Goal: Task Accomplishment & Management: Use online tool/utility

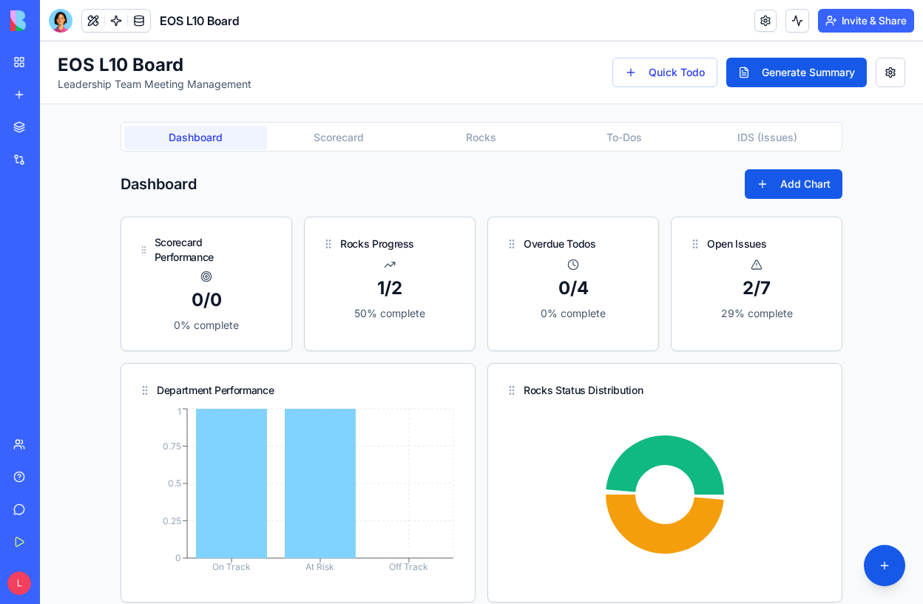
click at [316, 129] on button "Scorecard" at bounding box center [338, 138] width 143 height 24
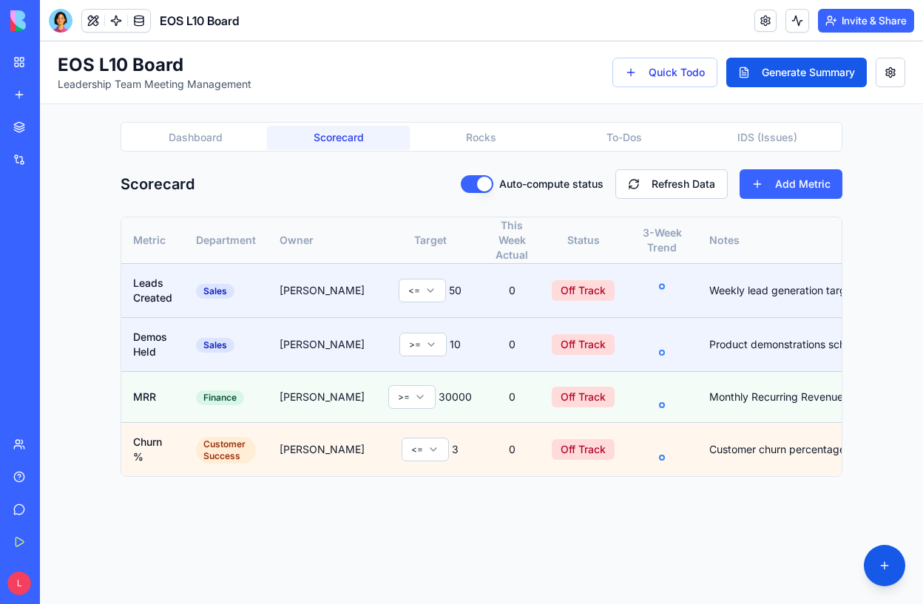
click at [176, 138] on button "Dashboard" at bounding box center [195, 138] width 143 height 24
click at [304, 134] on button "Scorecard" at bounding box center [338, 138] width 143 height 24
drag, startPoint x: 689, startPoint y: 189, endPoint x: 778, endPoint y: 195, distance: 89.0
click at [776, 194] on div "Auto-compute status Refresh Data Add Metric" at bounding box center [652, 184] width 382 height 30
click at [773, 184] on button "Add Metric" at bounding box center [790, 184] width 103 height 30
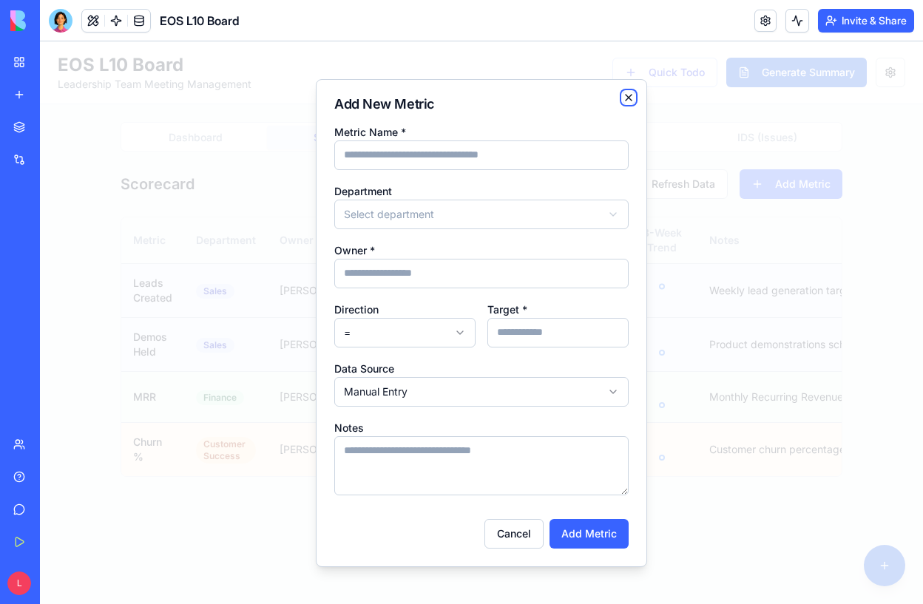
click at [629, 94] on icon "button" at bounding box center [629, 98] width 12 height 12
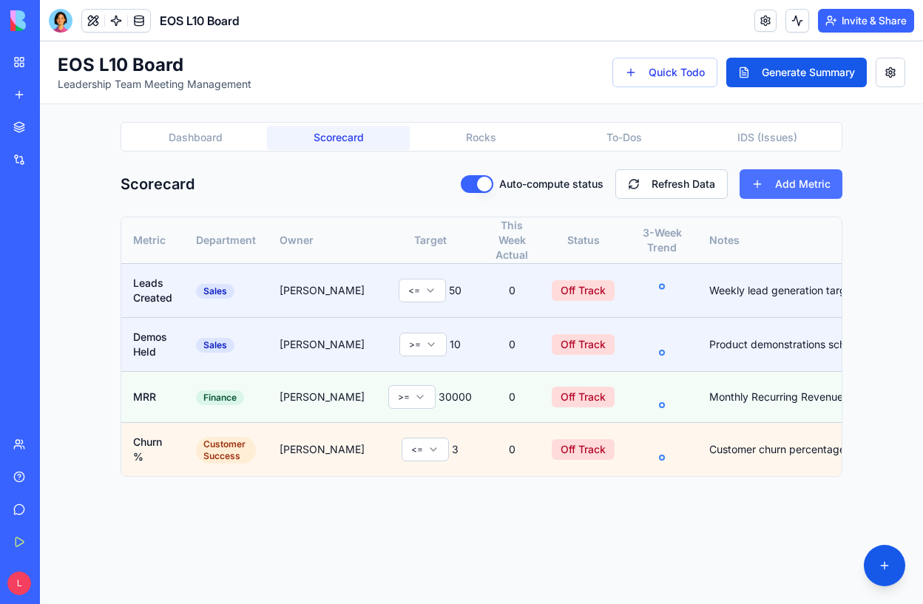
click at [753, 172] on button "Add Metric" at bounding box center [790, 184] width 103 height 30
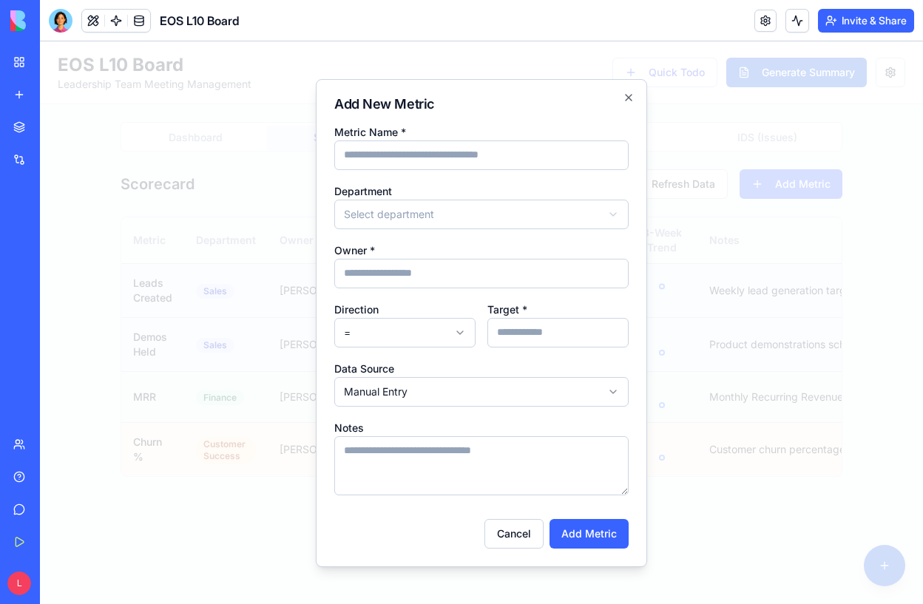
click at [751, 304] on div at bounding box center [481, 322] width 883 height 563
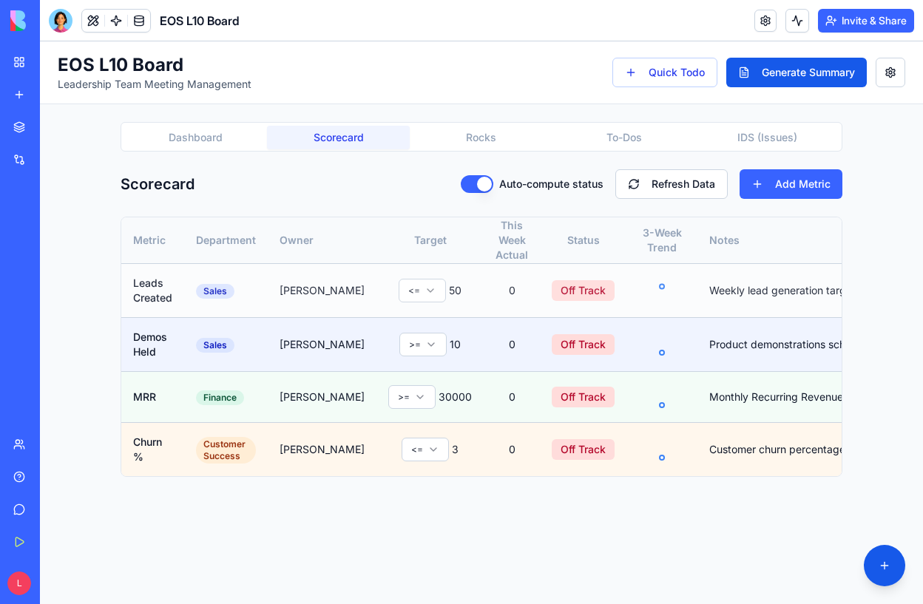
click at [759, 294] on td "Weekly lead generation target" at bounding box center [793, 291] width 193 height 54
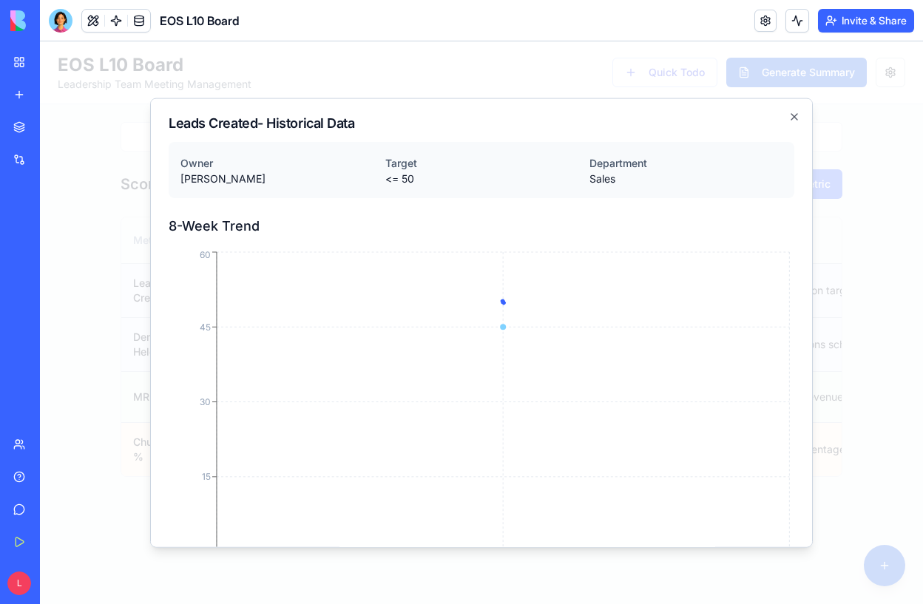
click at [802, 115] on div "Leads Created - Historical Data Owner Sarah Johnson Target <= 50 Department Sal…" at bounding box center [481, 323] width 663 height 450
click at [791, 118] on icon "button" at bounding box center [794, 116] width 12 height 12
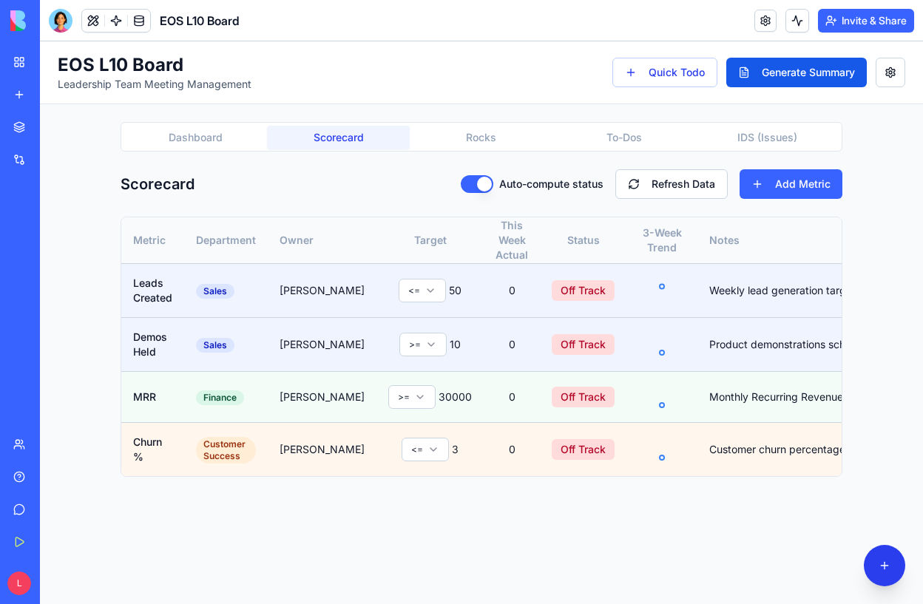
click at [878, 566] on button at bounding box center [884, 565] width 41 height 41
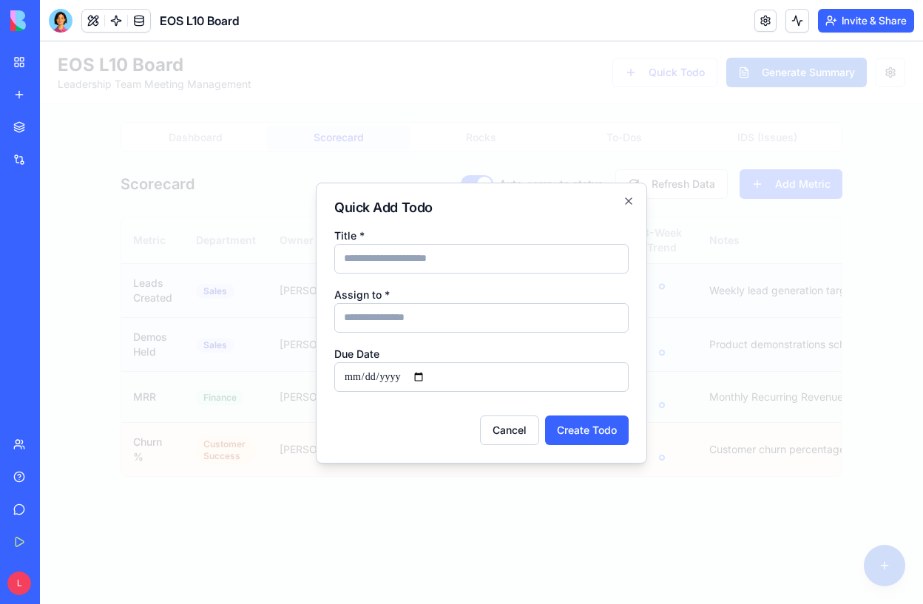
click at [638, 203] on div "**********" at bounding box center [481, 323] width 331 height 281
click at [631, 200] on icon "button" at bounding box center [629, 201] width 12 height 12
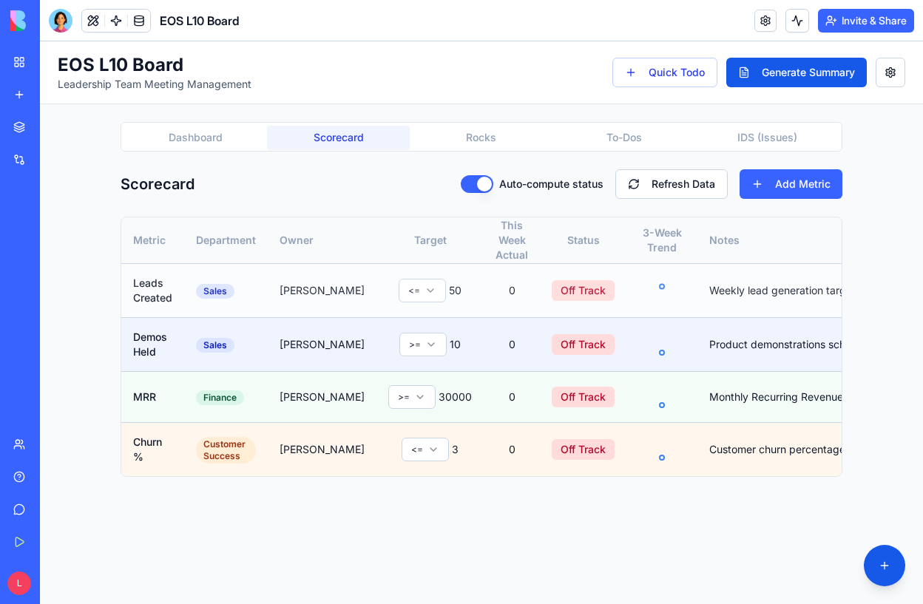
click at [166, 264] on td "Leads Created" at bounding box center [152, 291] width 63 height 54
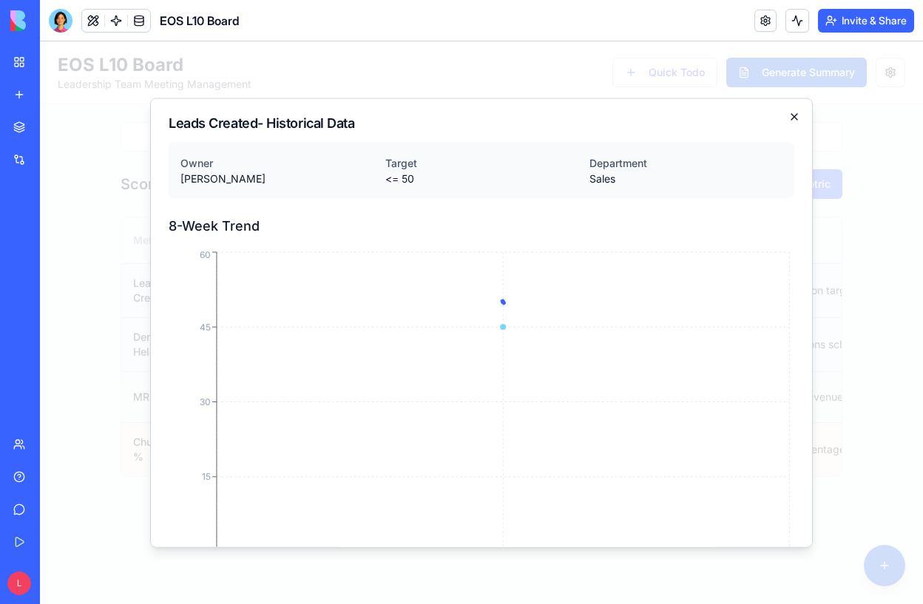
click at [793, 112] on icon "button" at bounding box center [794, 116] width 12 height 12
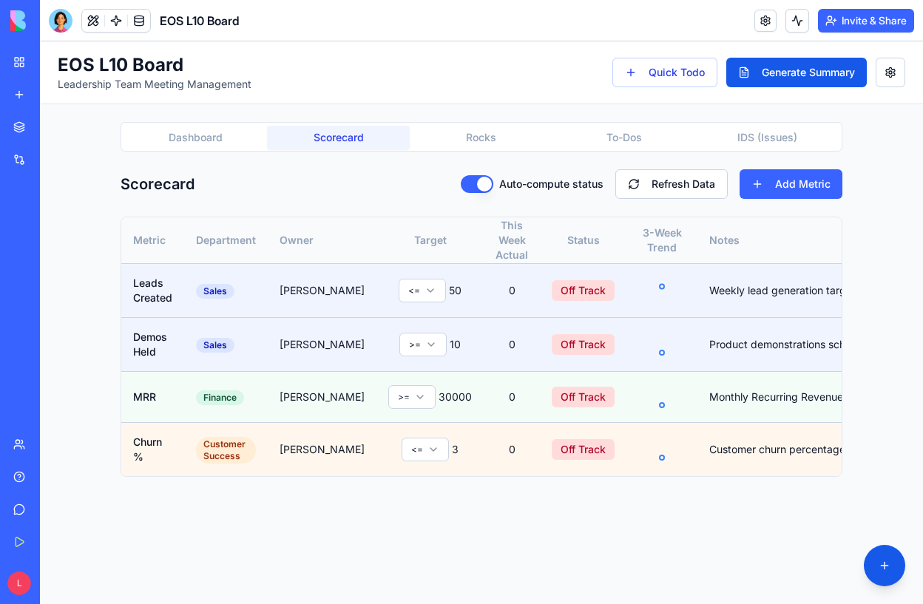
click at [761, 13] on link at bounding box center [765, 21] width 22 height 22
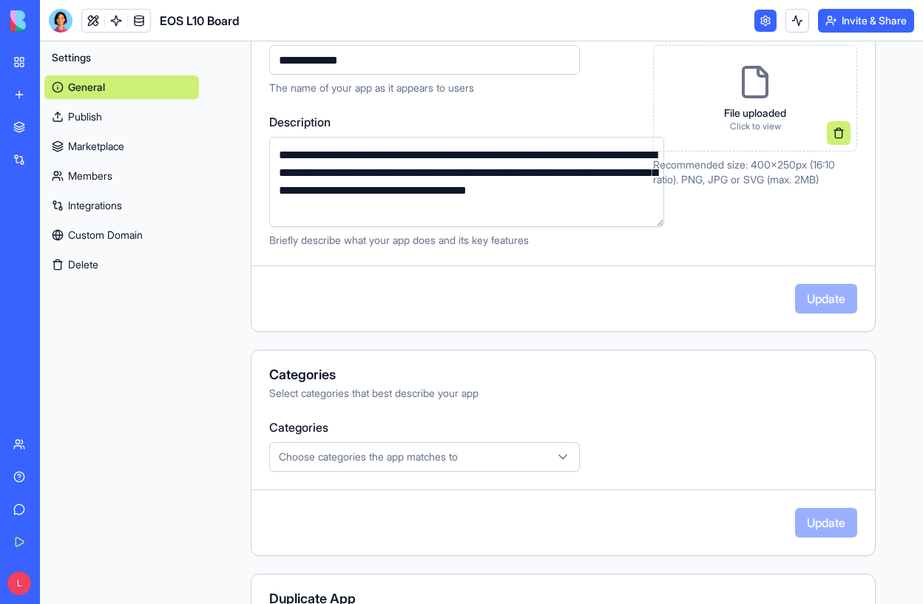
scroll to position [331, 0]
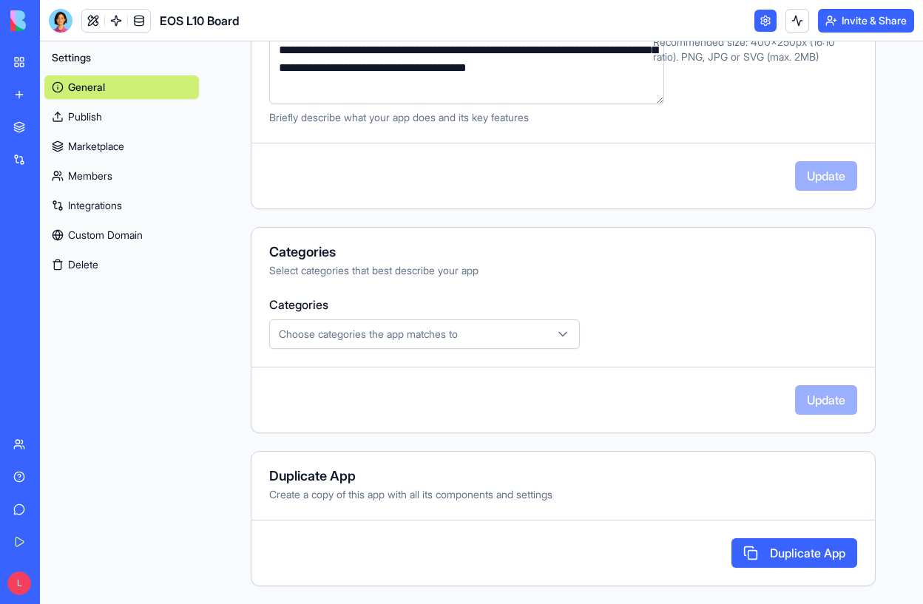
click at [121, 74] on div "General Publish Marketplace Members Integrations Custom Domain Delete" at bounding box center [121, 173] width 155 height 207
click at [120, 85] on link "General" at bounding box center [121, 87] width 155 height 24
click at [754, 18] on link at bounding box center [765, 21] width 22 height 22
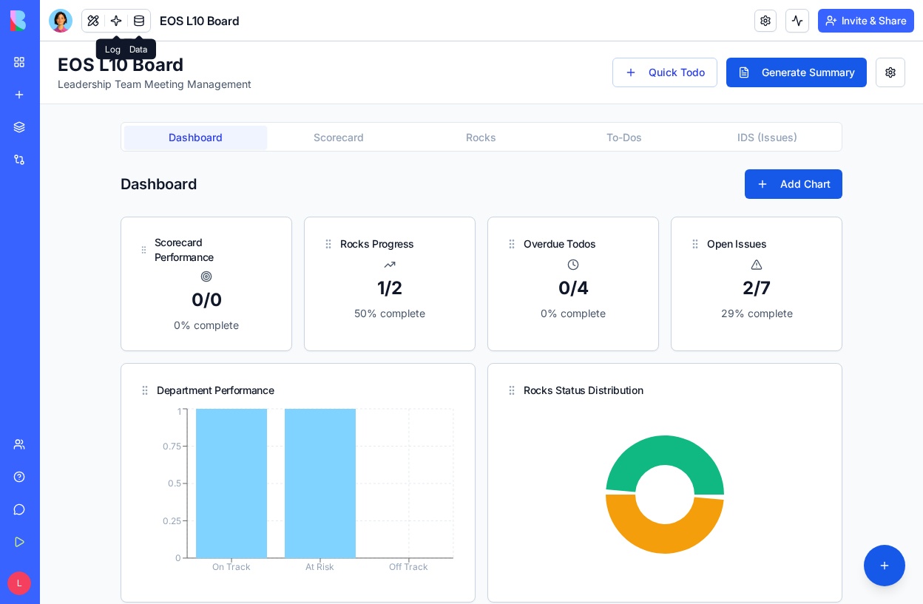
click at [134, 27] on link at bounding box center [139, 21] width 22 height 22
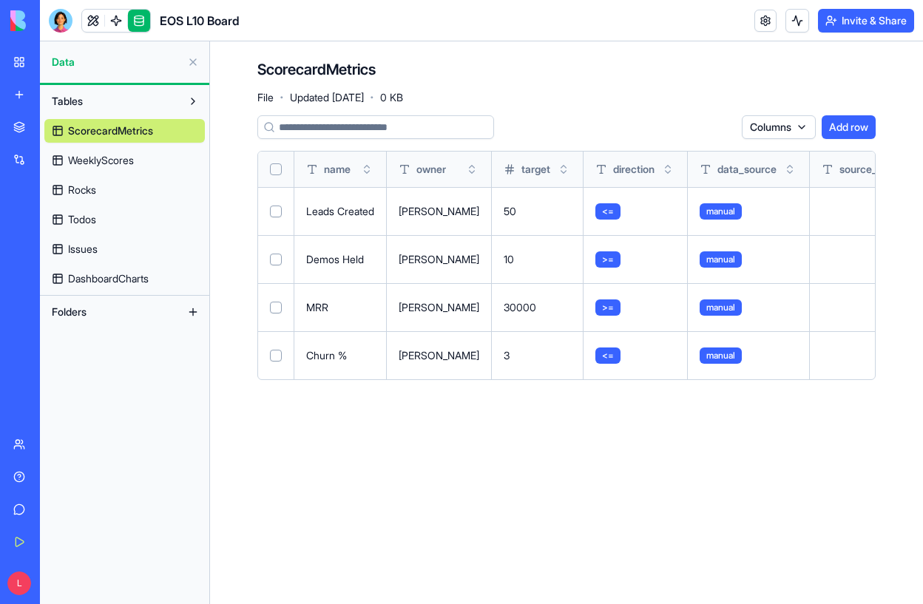
click at [273, 213] on button "Select row" at bounding box center [276, 212] width 12 height 12
click at [275, 258] on button "Select row" at bounding box center [276, 260] width 12 height 12
click at [274, 307] on button "Select row" at bounding box center [276, 308] width 12 height 12
click at [274, 356] on button "Select row" at bounding box center [276, 356] width 12 height 12
click at [719, 127] on html "BETA My Workspace New app Marketplace Integrations Recent EOS L10 Board AI Logo…" at bounding box center [461, 302] width 923 height 604
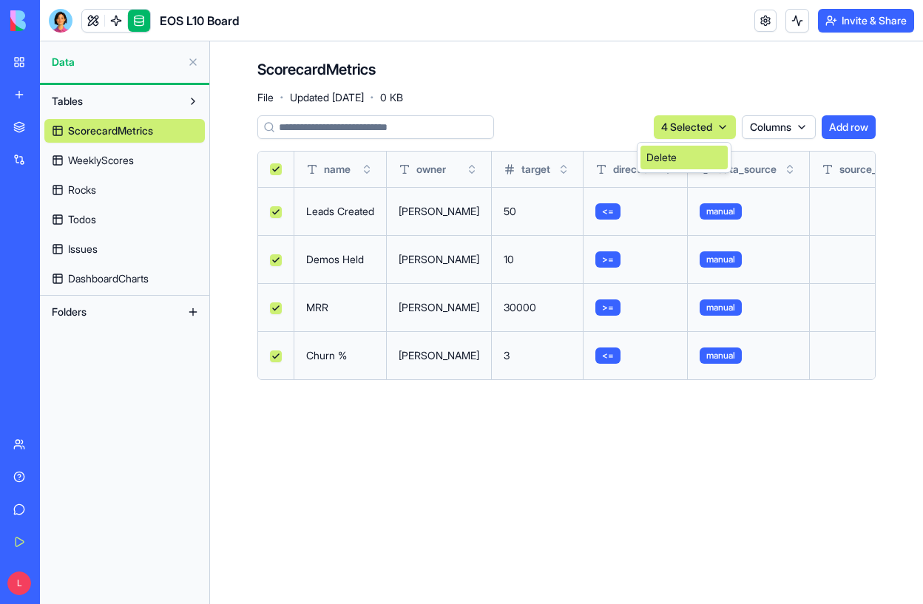
click at [699, 158] on div "Delete" at bounding box center [683, 158] width 87 height 24
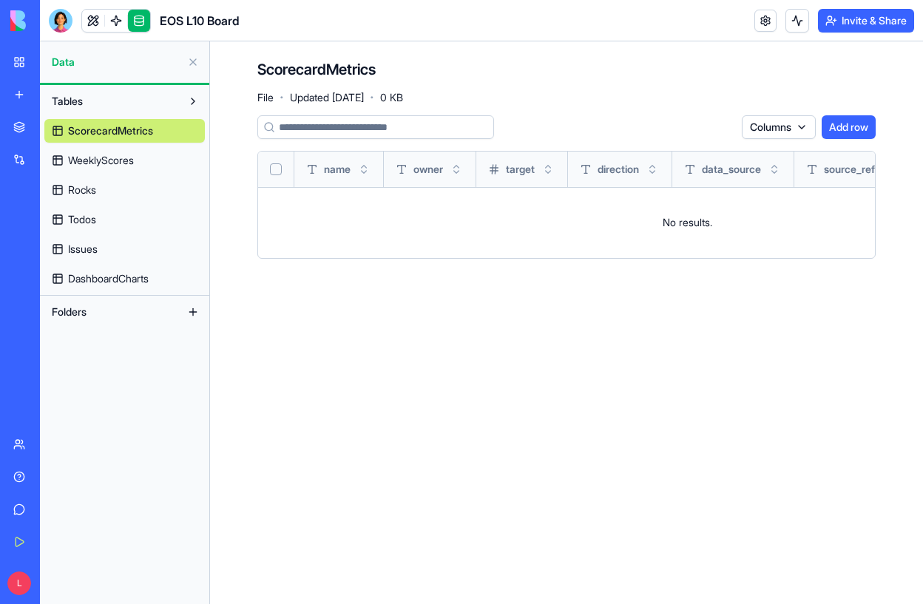
click at [833, 134] on button "Add row" at bounding box center [849, 127] width 54 height 24
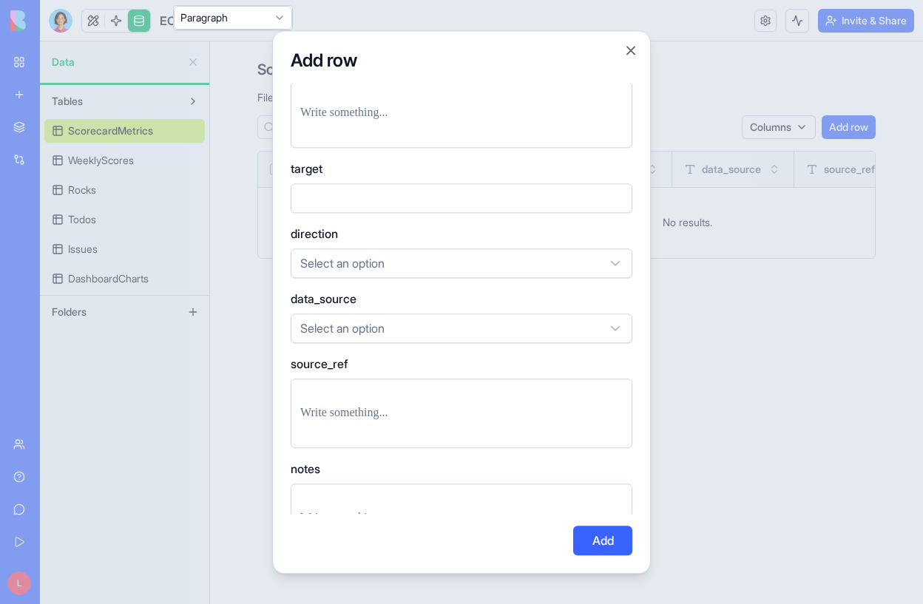
scroll to position [136, 0]
click at [453, 328] on body "BETA My Workspace New app Marketplace Integrations Recent EOS L10 Board AI Logo…" at bounding box center [461, 302] width 923 height 604
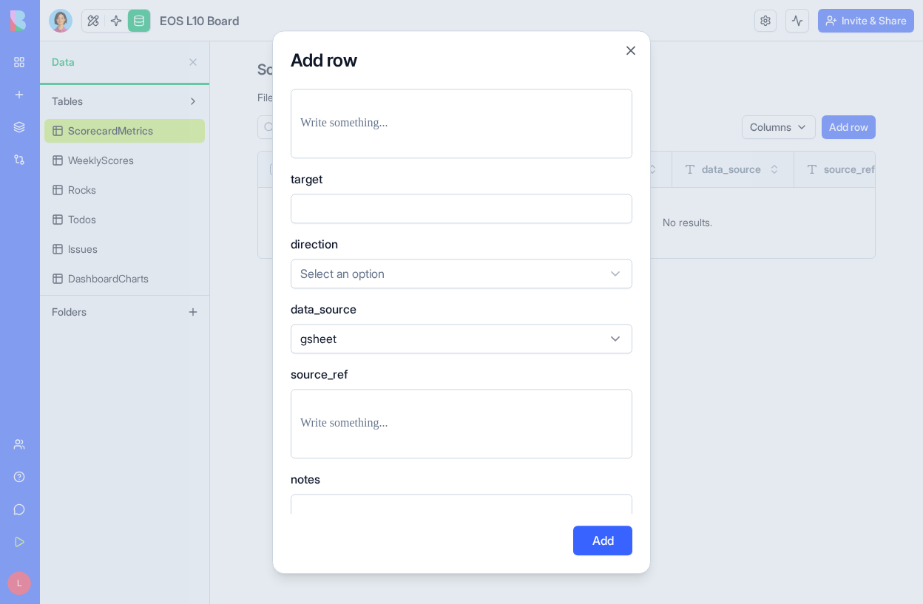
scroll to position [115, 0]
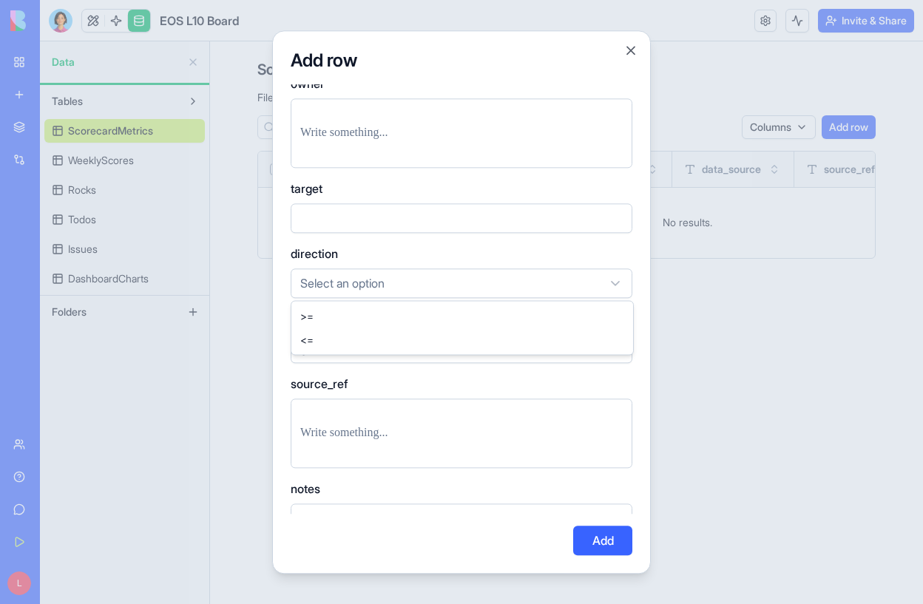
click at [402, 285] on body "BETA My Workspace New app Marketplace Integrations Recent EOS L10 Board AI Logo…" at bounding box center [461, 302] width 923 height 604
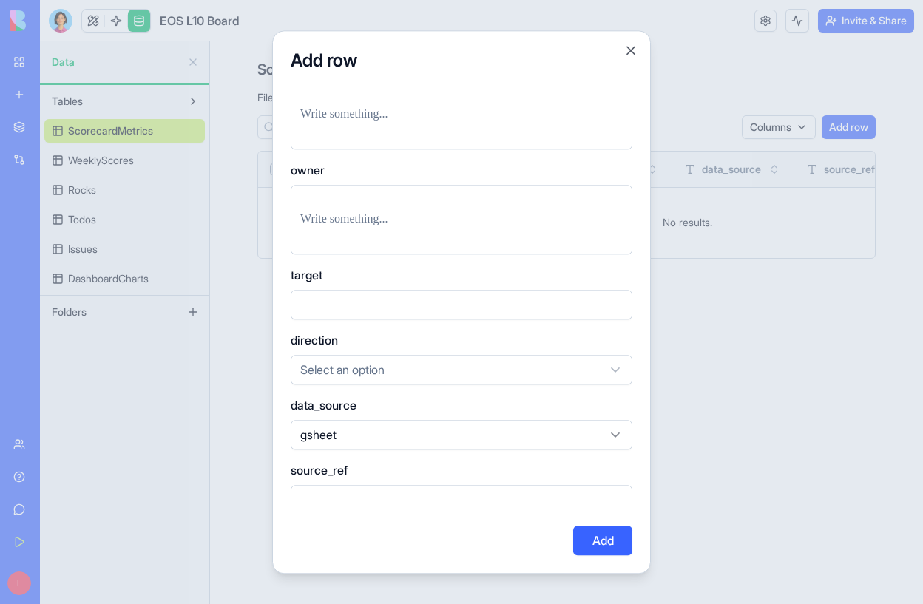
scroll to position [15, 0]
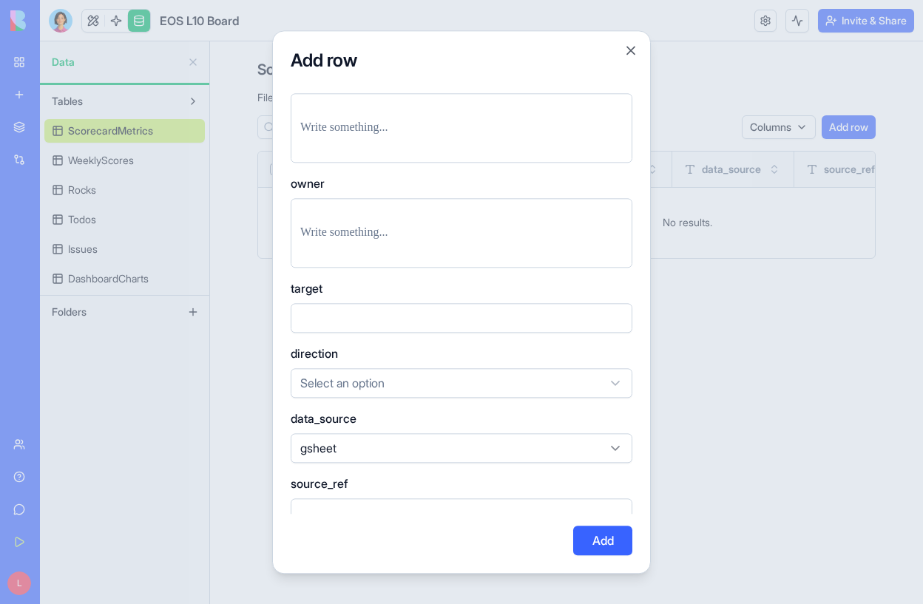
click at [365, 318] on input "number" at bounding box center [462, 318] width 342 height 30
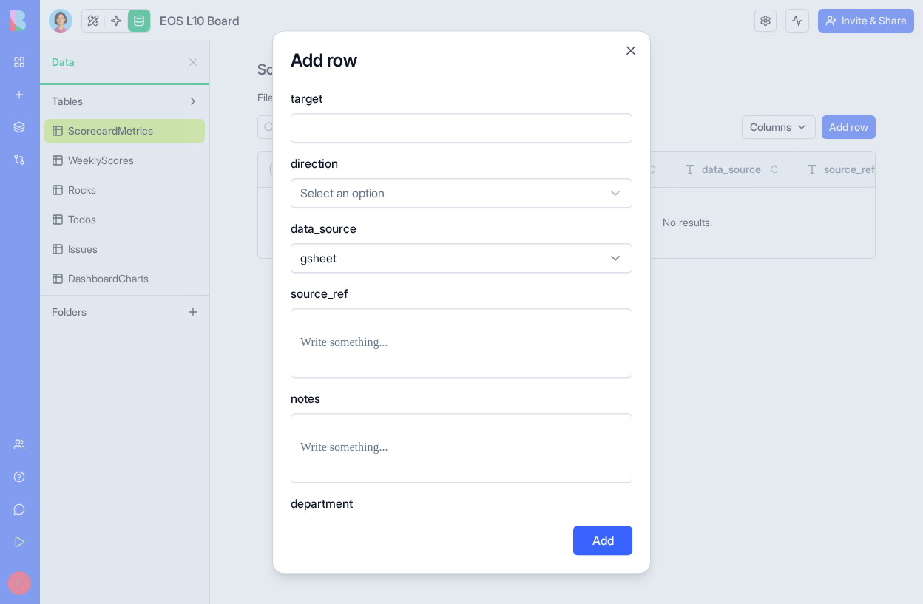
scroll to position [247, 0]
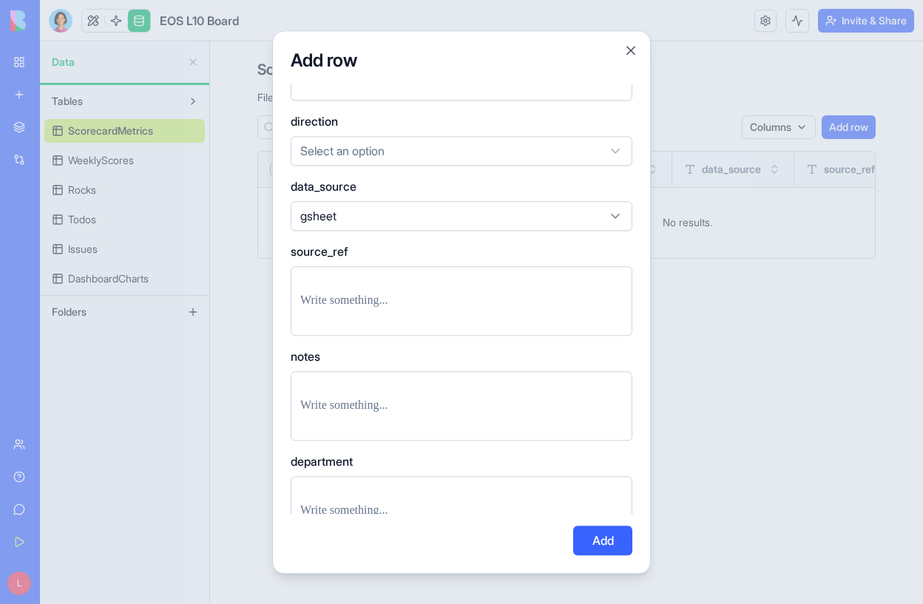
type input "**"
click at [403, 266] on div at bounding box center [462, 301] width 342 height 70
click at [392, 214] on body "BETA My Workspace New app Marketplace Integrations Recent EOS L10 Board AI Logo…" at bounding box center [461, 302] width 923 height 604
click at [388, 300] on body "BETA My Workspace New app Marketplace Integrations Recent EOS L10 Board AI Logo…" at bounding box center [461, 302] width 923 height 604
click at [645, 44] on div "Add row name owner target ** direction Select an option data_source gsheet sour…" at bounding box center [461, 301] width 379 height 543
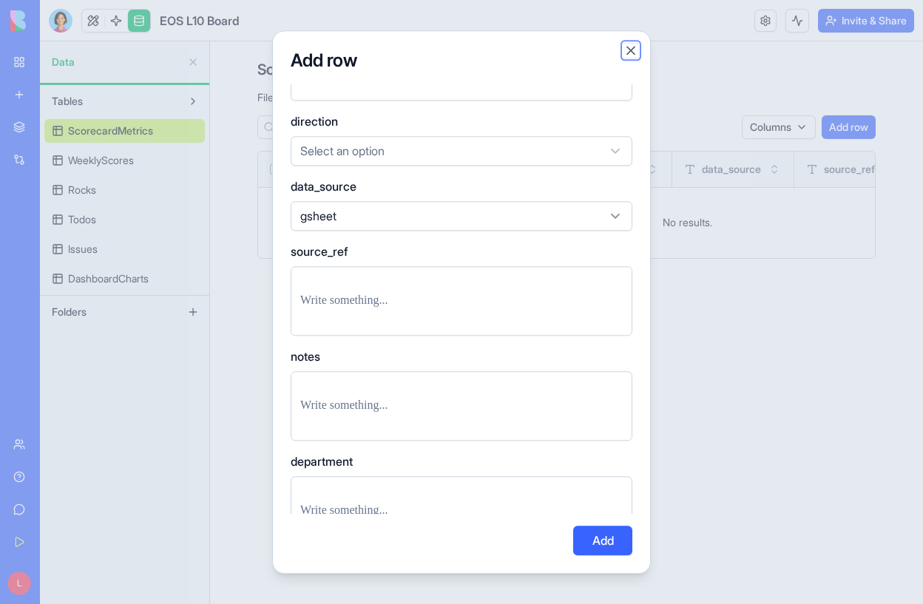
click at [632, 44] on button "Close" at bounding box center [630, 50] width 15 height 15
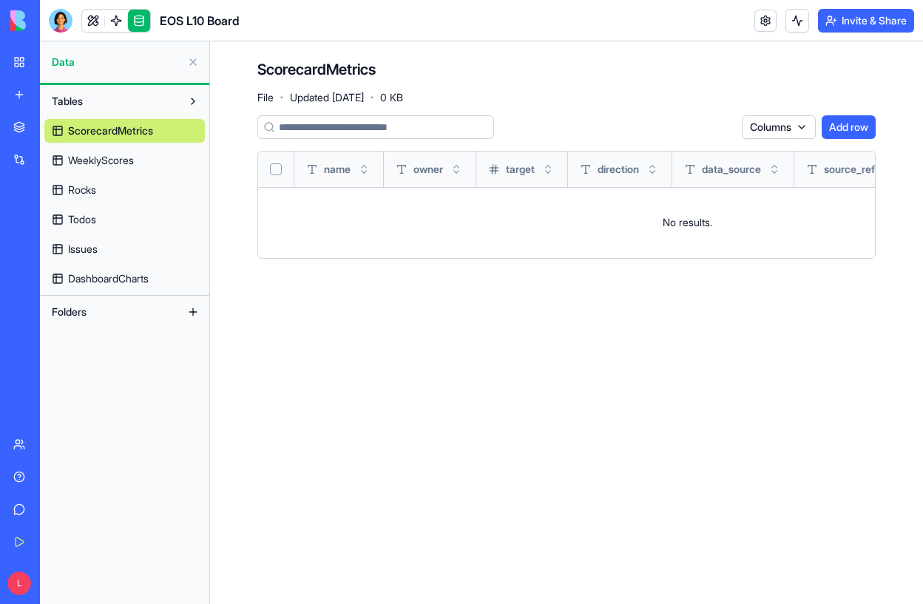
click at [844, 136] on button "Add row" at bounding box center [849, 127] width 54 height 24
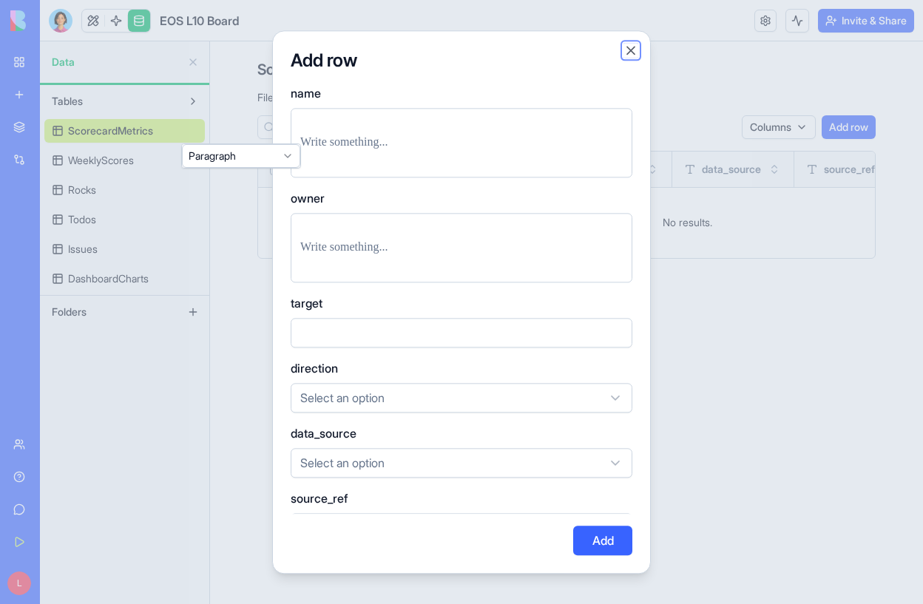
click at [630, 55] on button "Close" at bounding box center [630, 50] width 15 height 15
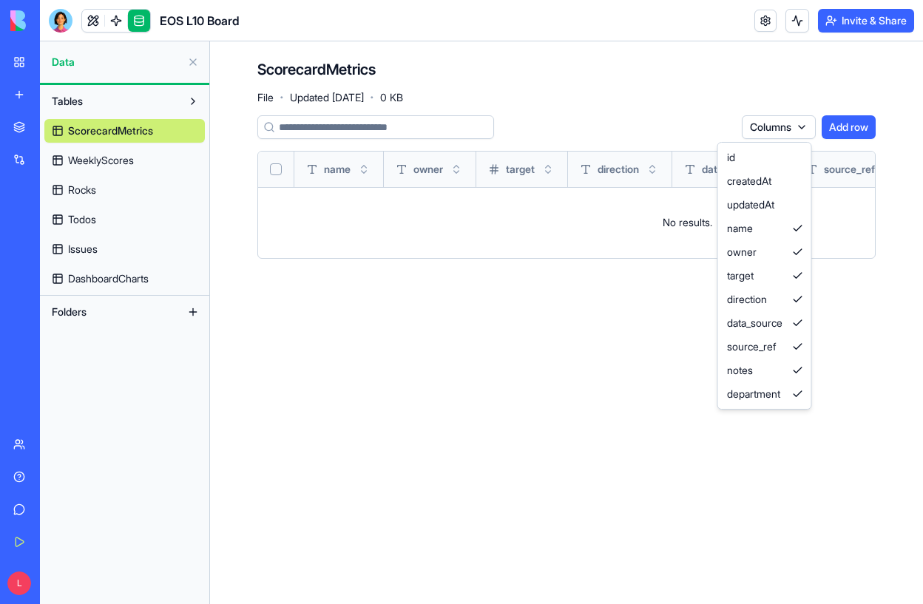
click at [829, 131] on html "BETA My Workspace New app Marketplace Integrations Recent EOS L10 Board AI Logo…" at bounding box center [461, 302] width 923 height 604
click at [836, 131] on html "BETA My Workspace New app Marketplace Integrations Recent EOS L10 Board AI Logo…" at bounding box center [461, 302] width 923 height 604
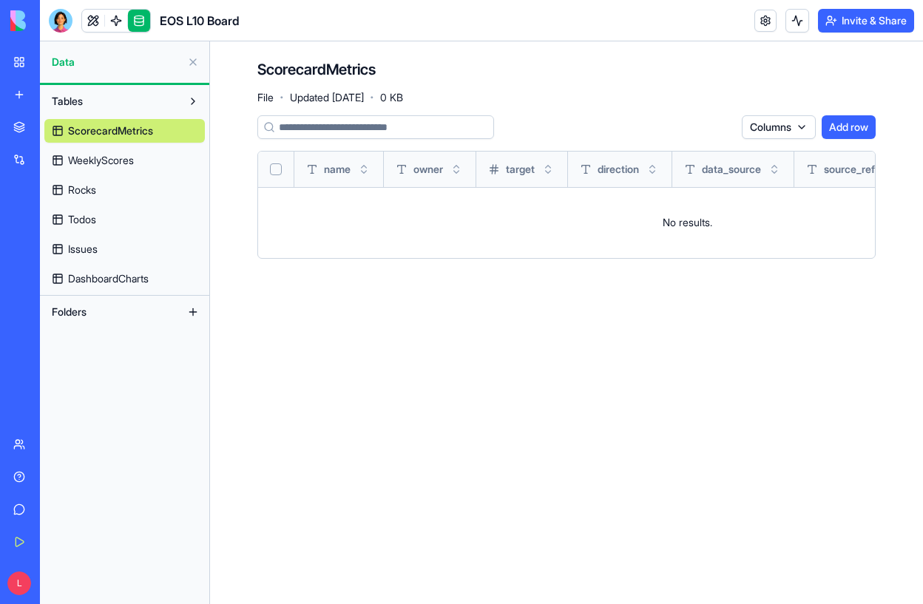
click at [836, 131] on button "Add row" at bounding box center [849, 127] width 54 height 24
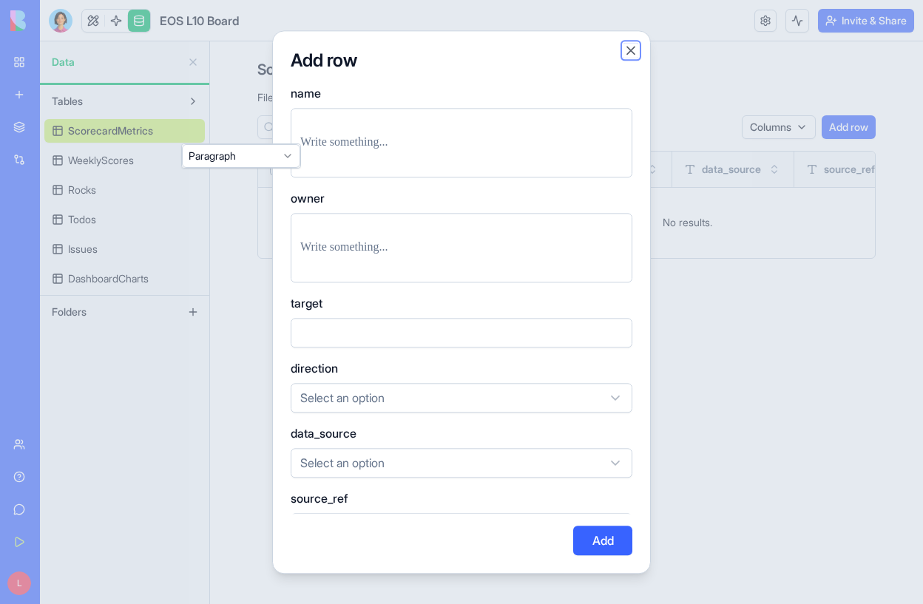
click at [633, 47] on button "Close" at bounding box center [630, 50] width 15 height 15
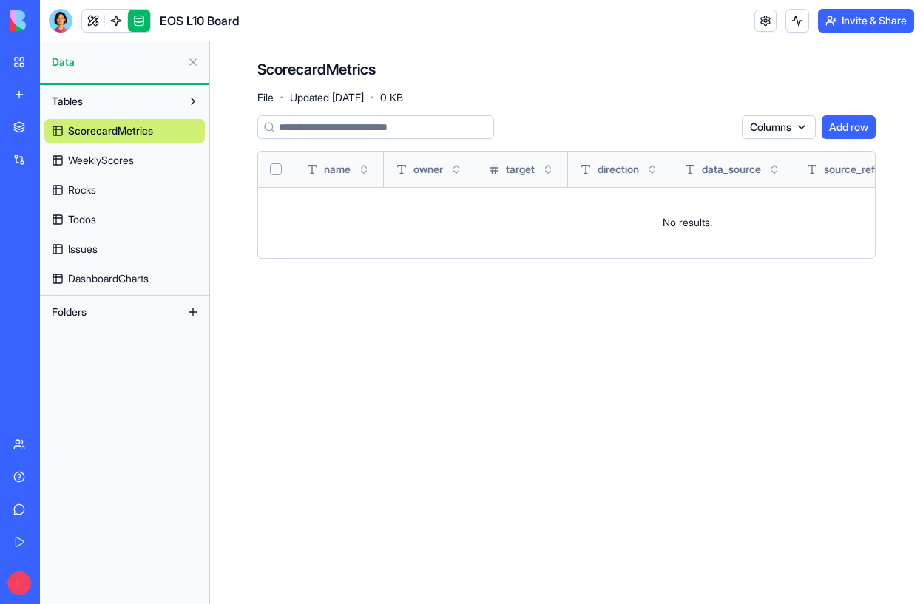
click at [412, 124] on input at bounding box center [375, 127] width 237 height 24
click at [272, 100] on span "File" at bounding box center [265, 97] width 16 height 15
click at [311, 98] on span "Updated [DATE]" at bounding box center [327, 97] width 74 height 15
click at [773, 122] on html "BETA My Workspace New app Marketplace Integrations Recent EOS L10 Board AI Logo…" at bounding box center [461, 302] width 923 height 604
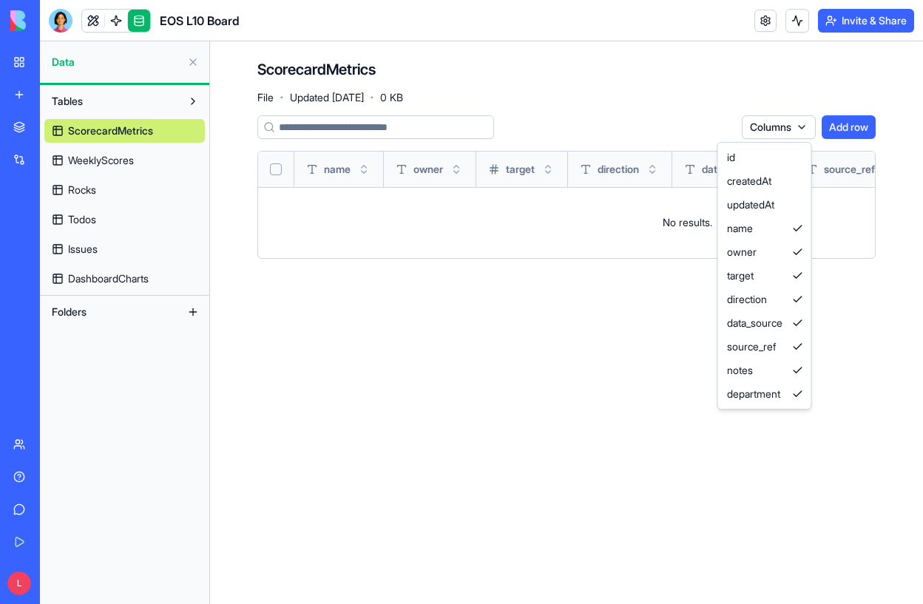
click at [836, 342] on html "BETA My Workspace New app Marketplace Integrations Recent EOS L10 Board AI Logo…" at bounding box center [461, 302] width 923 height 604
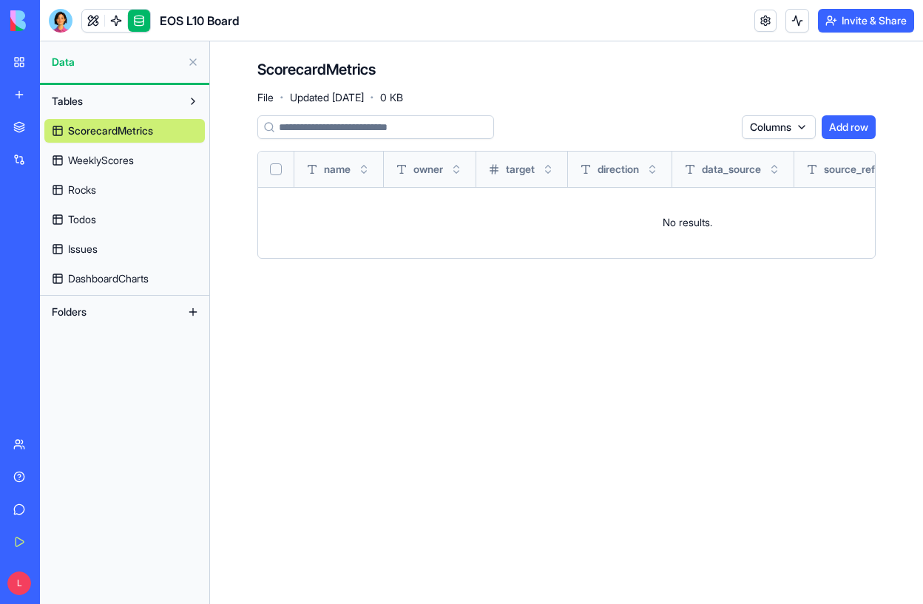
click at [779, 132] on html "BETA My Workspace New app Marketplace Integrations Recent EOS L10 Board AI Logo…" at bounding box center [461, 302] width 923 height 604
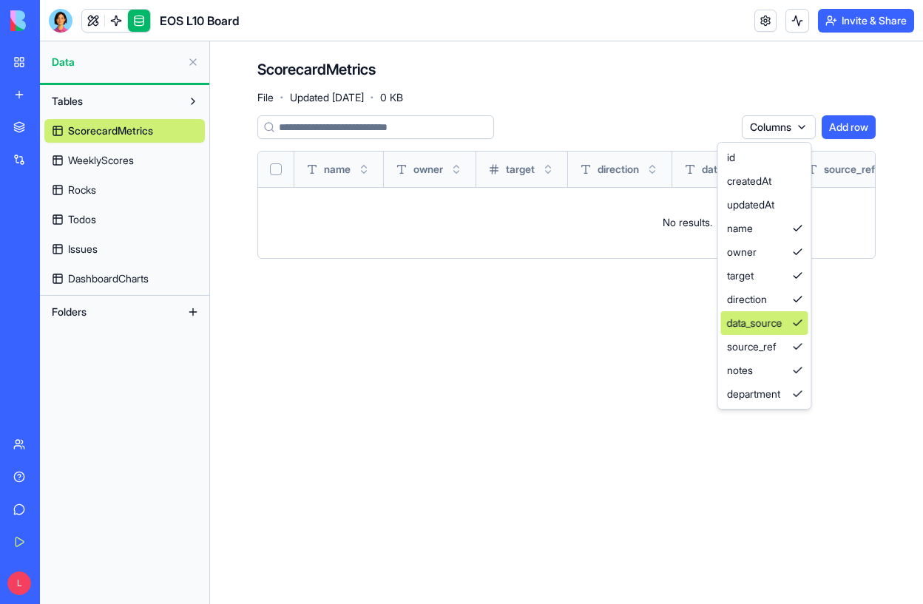
click at [762, 318] on div "data_source" at bounding box center [764, 323] width 87 height 24
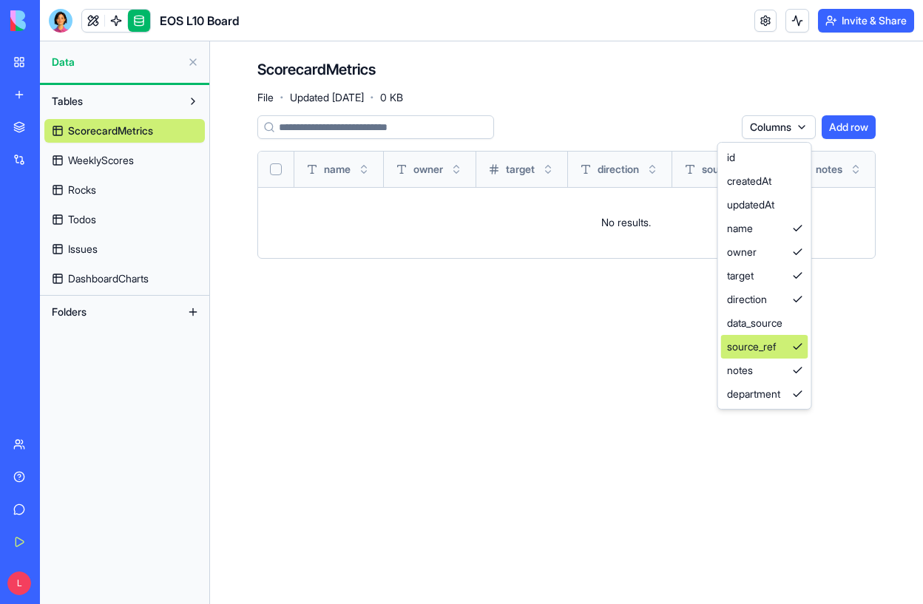
click at [790, 348] on div "source_ref" at bounding box center [764, 347] width 87 height 24
drag, startPoint x: 795, startPoint y: 369, endPoint x: 856, endPoint y: 329, distance: 73.2
click at [857, 329] on html "BETA My Workspace New app Marketplace Integrations Recent EOS L10 Board AI Logo…" at bounding box center [461, 302] width 923 height 604
click at [830, 357] on html "BETA My Workspace New app Marketplace Integrations Recent EOS L10 Board AI Logo…" at bounding box center [461, 302] width 923 height 604
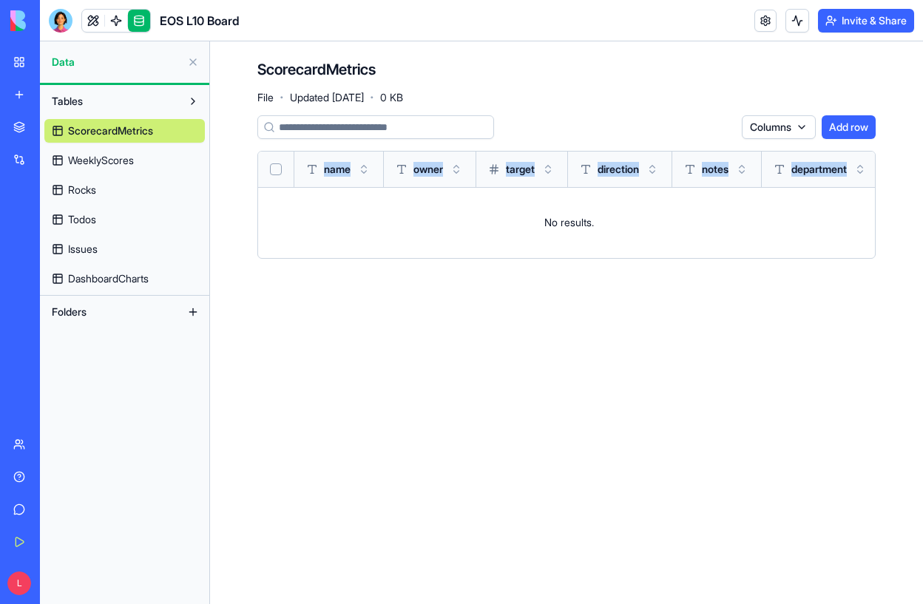
scroll to position [0, 16]
drag, startPoint x: 316, startPoint y: 160, endPoint x: 869, endPoint y: 171, distance: 552.5
click at [869, 171] on tr "name owner target direction notes department" at bounding box center [564, 169] width 622 height 35
copy tr "name owner target direction notes department"
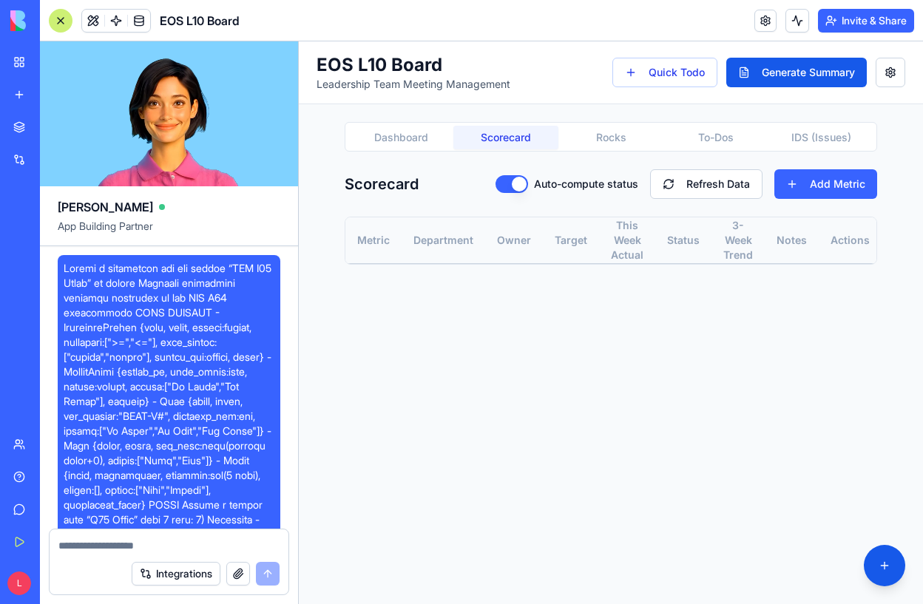
scroll to position [6441, 0]
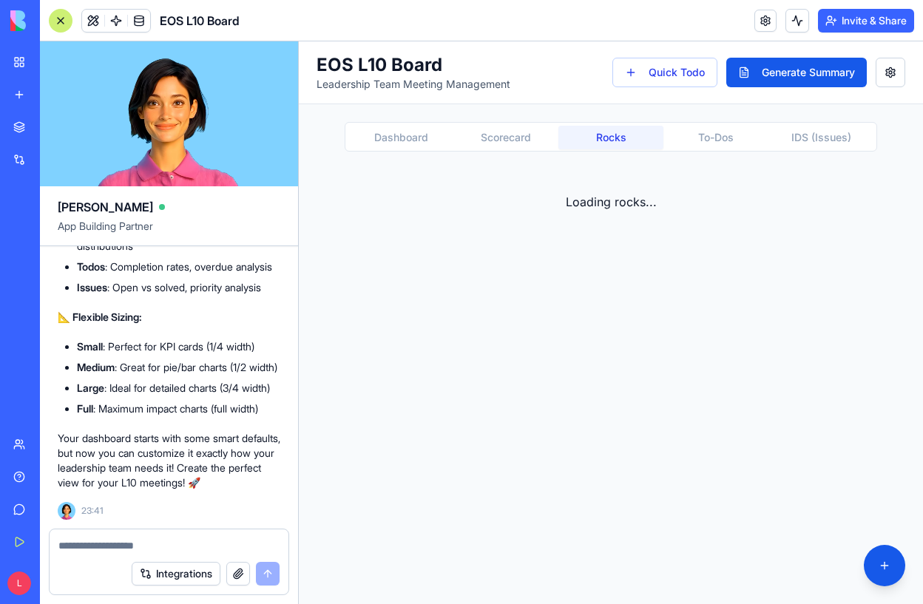
click at [601, 126] on button "Rocks" at bounding box center [610, 138] width 105 height 24
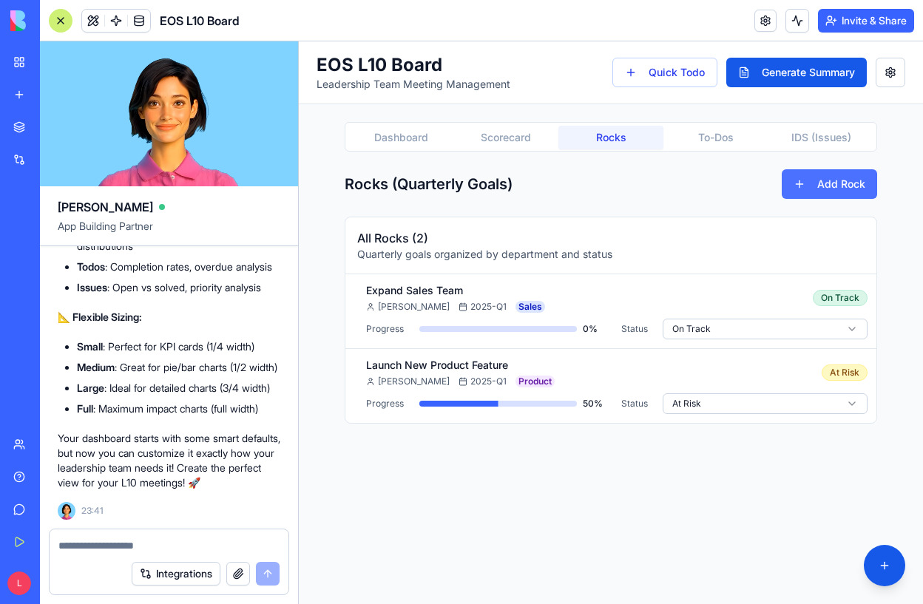
click at [859, 185] on button "Add Rock" at bounding box center [829, 184] width 95 height 30
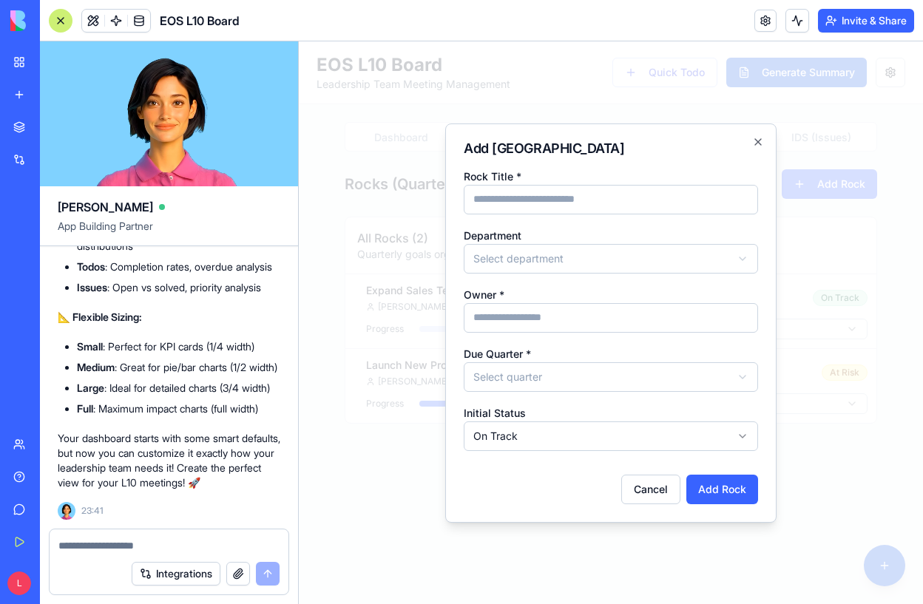
click at [745, 146] on h2 "Add [GEOGRAPHIC_DATA]" at bounding box center [611, 148] width 294 height 13
click at [756, 146] on icon "button" at bounding box center [758, 142] width 12 height 12
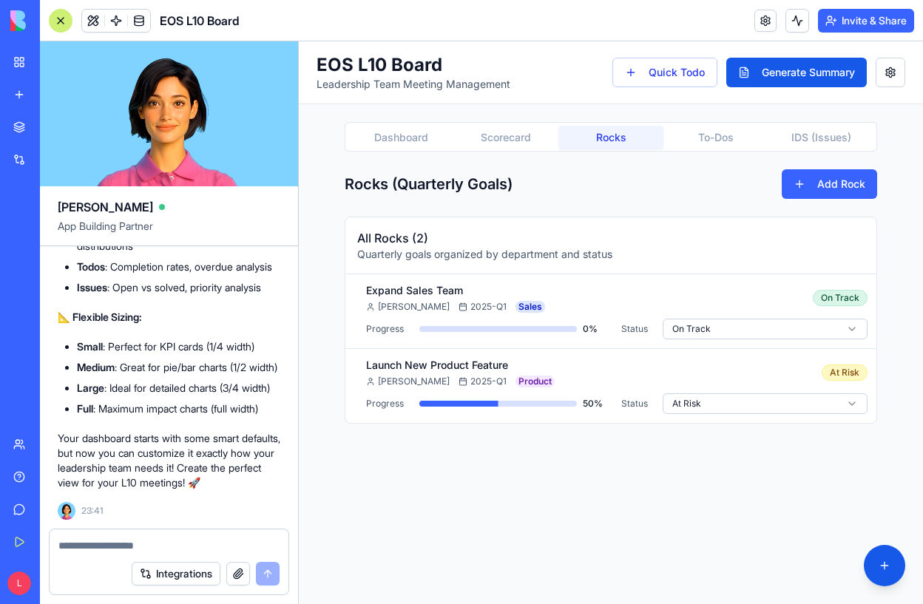
click at [375, 146] on button "Dashboard" at bounding box center [400, 138] width 105 height 24
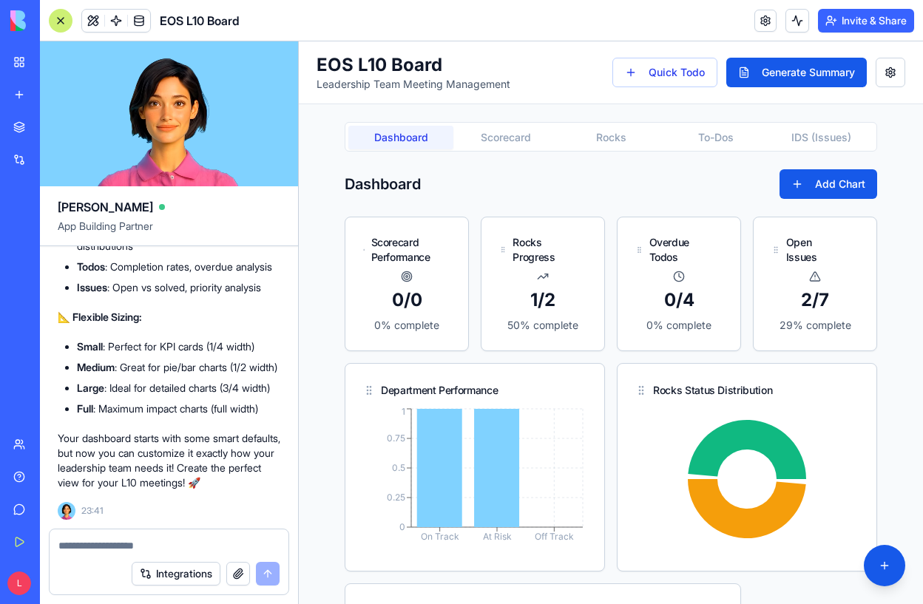
click at [494, 122] on div "Dashboard Scorecard Rocks To-Dos IDS (Issues)" at bounding box center [611, 137] width 532 height 30
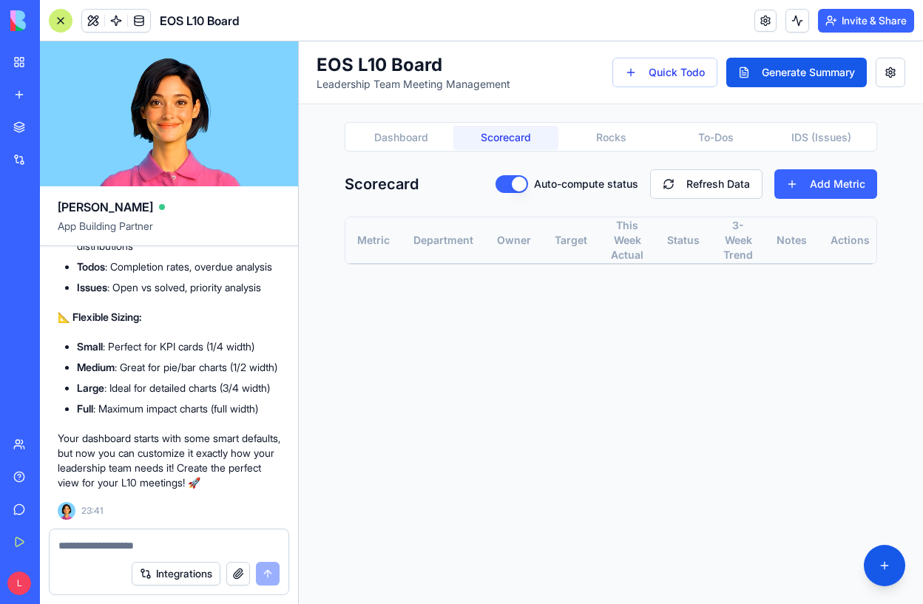
click at [494, 148] on button "Scorecard" at bounding box center [505, 138] width 105 height 24
click at [588, 140] on button "Rocks" at bounding box center [610, 138] width 105 height 24
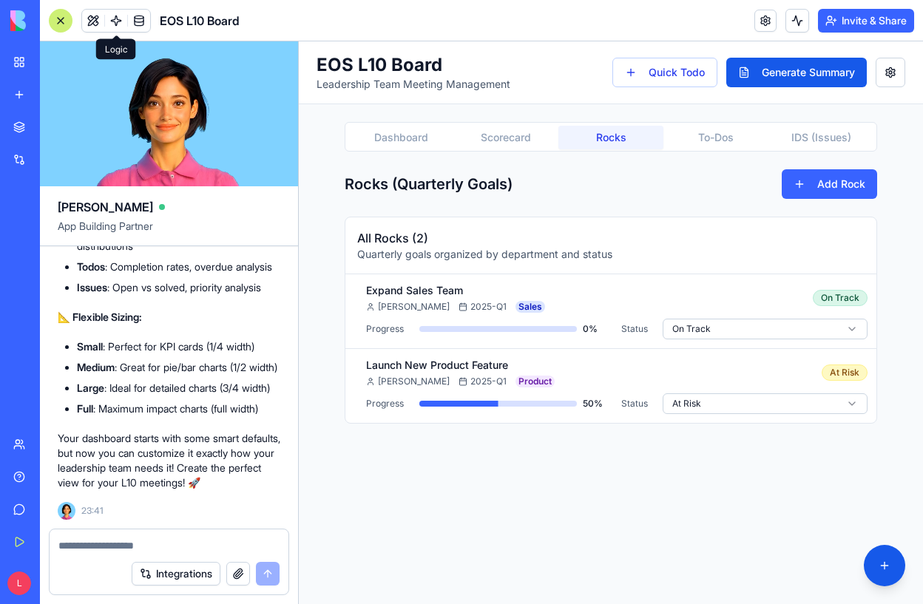
click at [112, 13] on span at bounding box center [115, 20] width 41 height 41
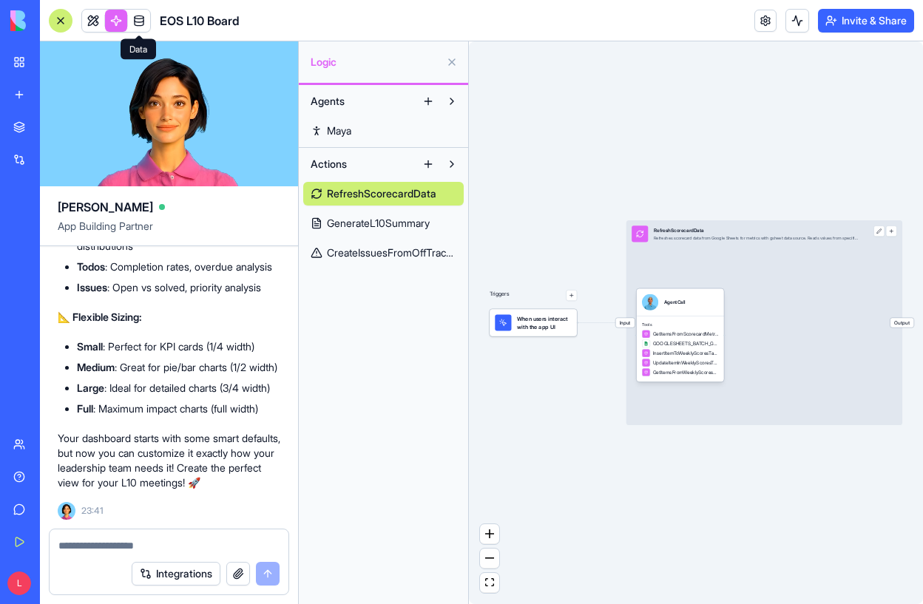
click at [144, 21] on span at bounding box center [138, 20] width 41 height 41
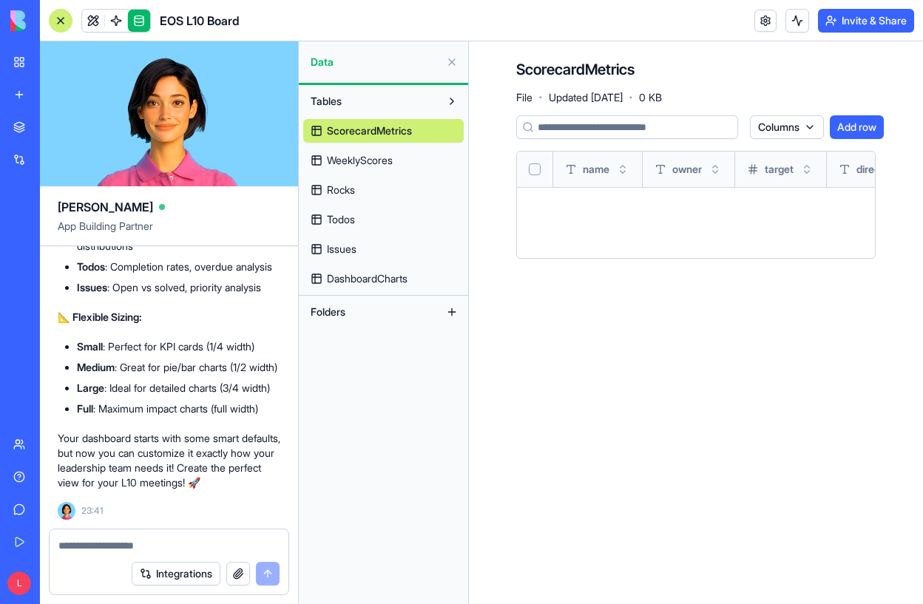
click at [363, 181] on link "Rocks" at bounding box center [383, 190] width 160 height 24
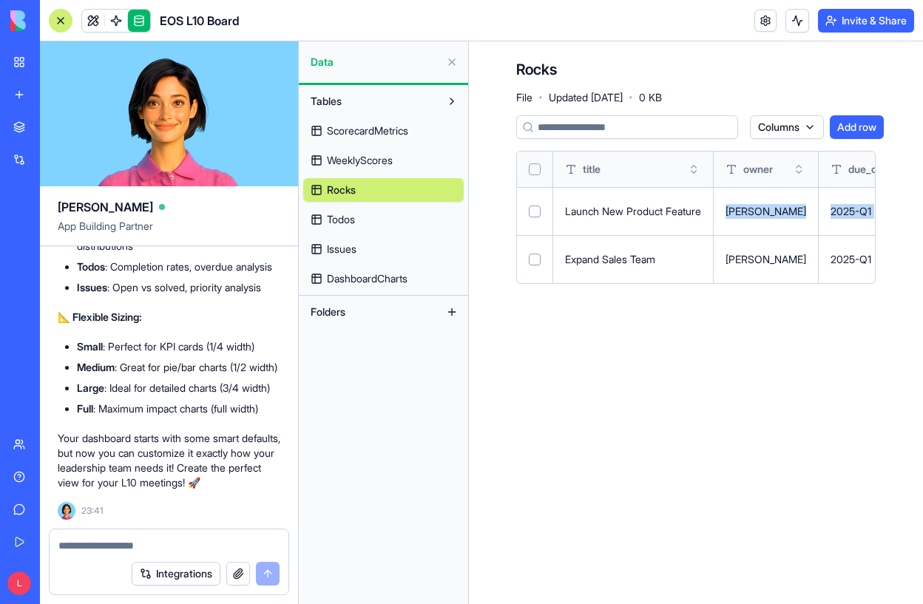
drag, startPoint x: 555, startPoint y: 223, endPoint x: 567, endPoint y: 235, distance: 17.8
click at [569, 236] on tbody "Launch New Product Feature [PERSON_NAME] 2025-Q1 50 At Risk Product Open menu E…" at bounding box center [908, 235] width 782 height 96
click at [350, 282] on span "DashboardCharts" at bounding box center [367, 278] width 81 height 15
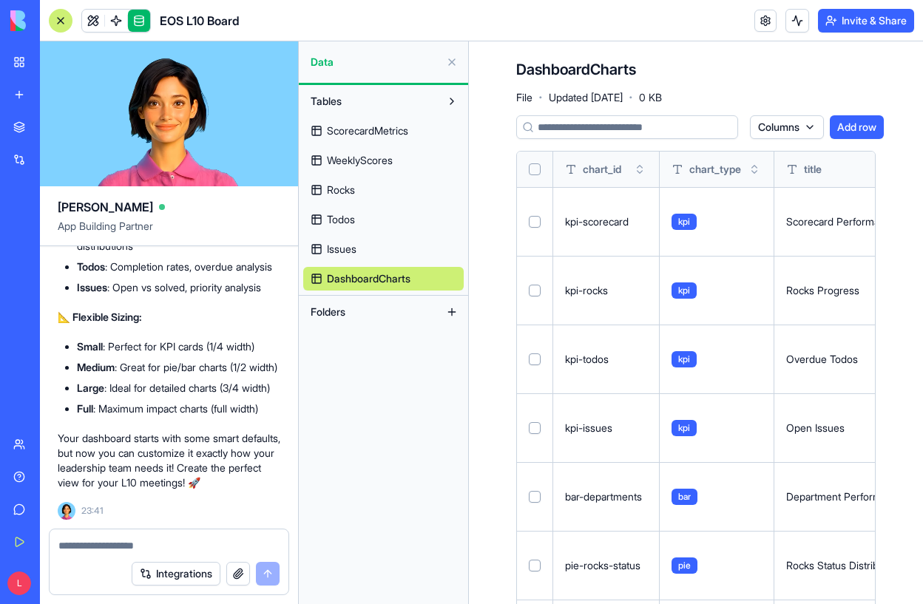
click at [347, 231] on div "ScorecardMetrics WeeklyScores Rocks Todos Issues DashboardCharts" at bounding box center [383, 201] width 160 height 177
click at [347, 240] on link "Issues" at bounding box center [383, 249] width 160 height 24
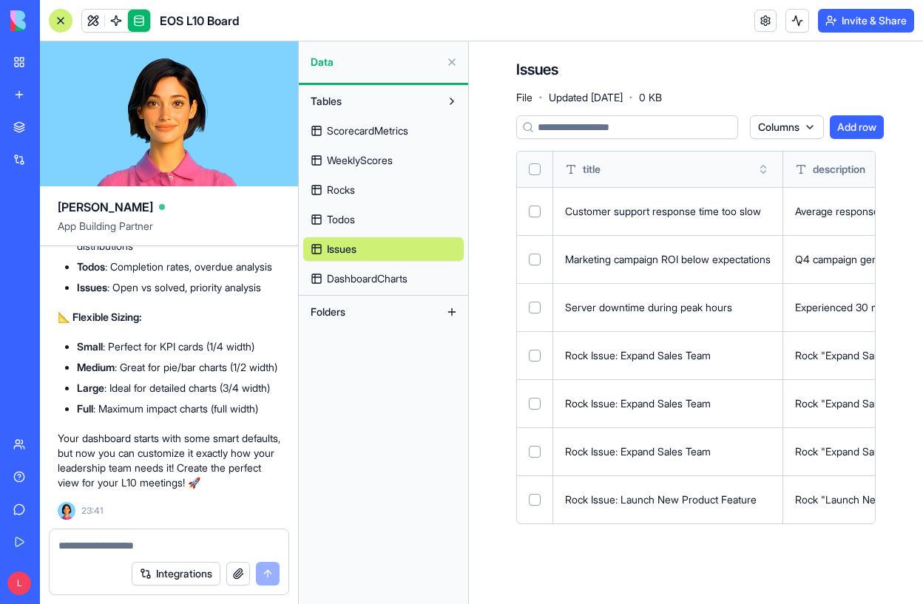
click at [0, 0] on button at bounding box center [0, 0] width 0 height 0
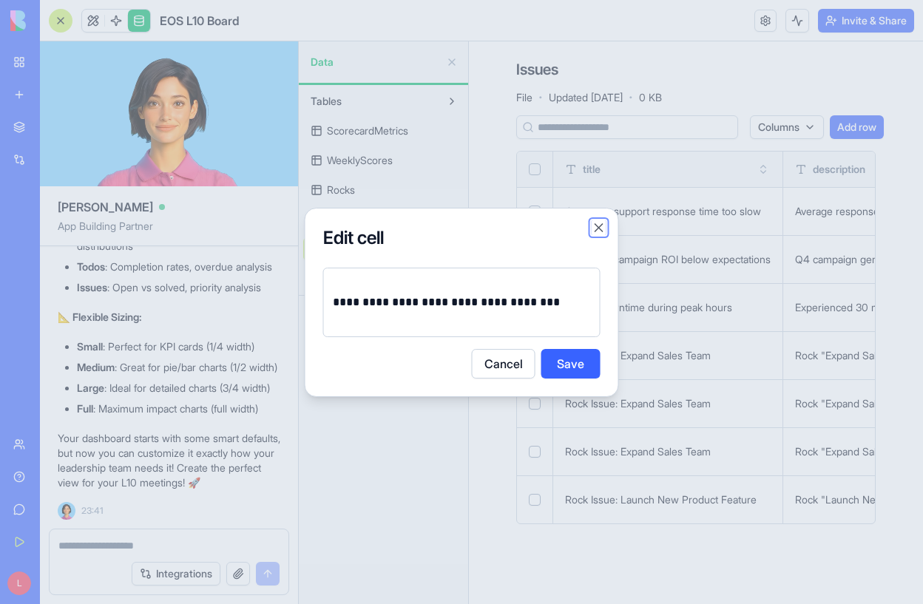
click at [595, 226] on button "Close" at bounding box center [599, 227] width 15 height 15
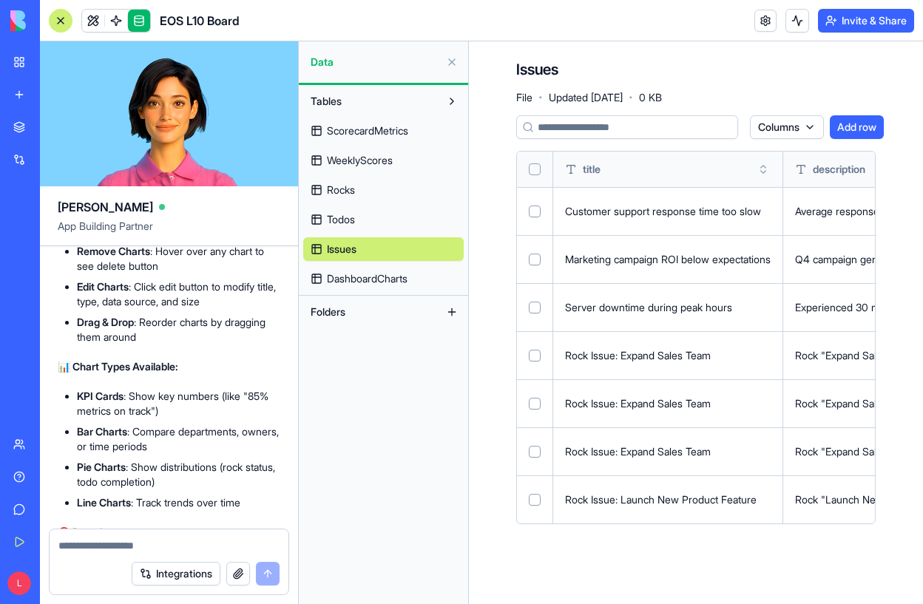
scroll to position [6571, 0]
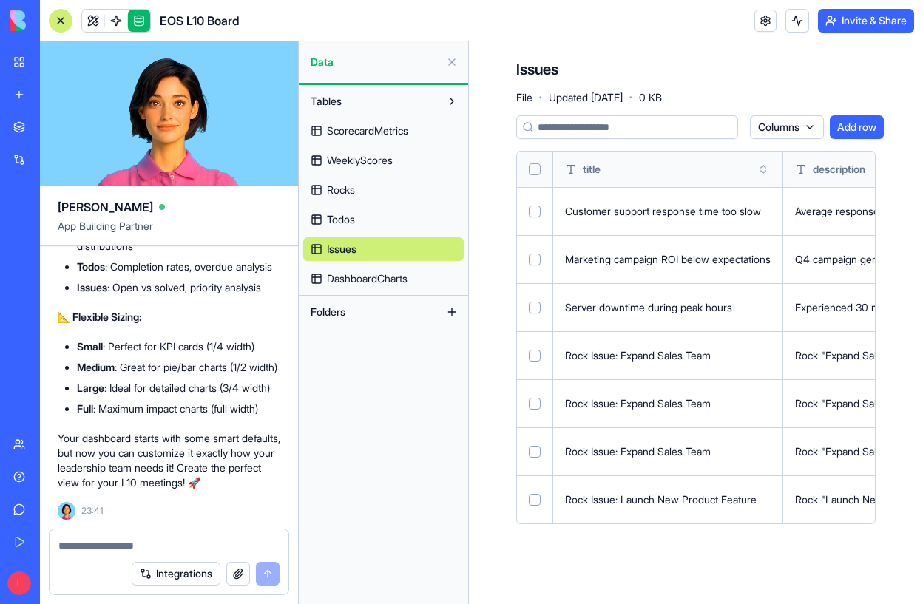
click at [150, 578] on button "Integrations" at bounding box center [176, 574] width 89 height 24
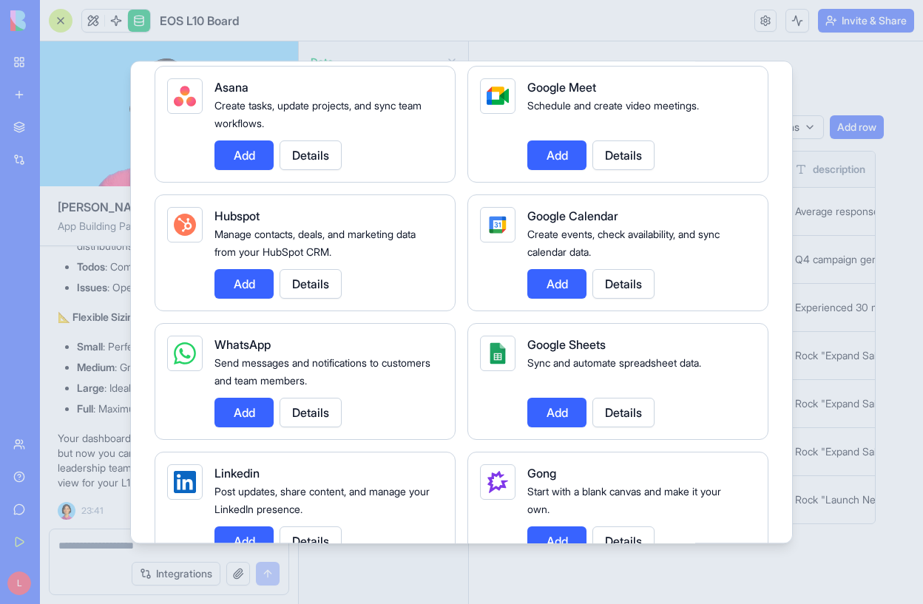
scroll to position [521, 0]
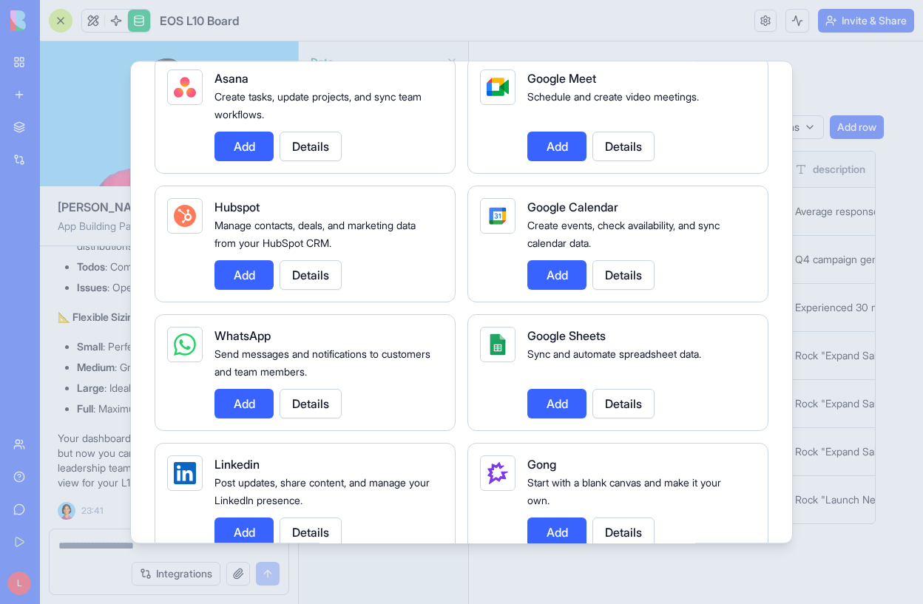
click at [558, 389] on button "Add" at bounding box center [556, 404] width 59 height 30
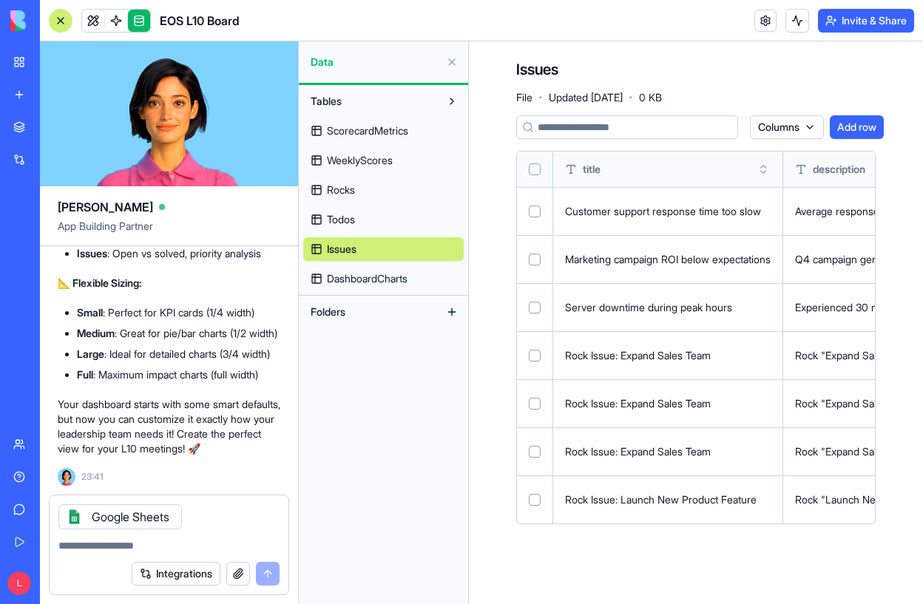
click at [186, 544] on textarea at bounding box center [168, 545] width 221 height 15
click at [136, 553] on div "Integrations" at bounding box center [169, 573] width 239 height 41
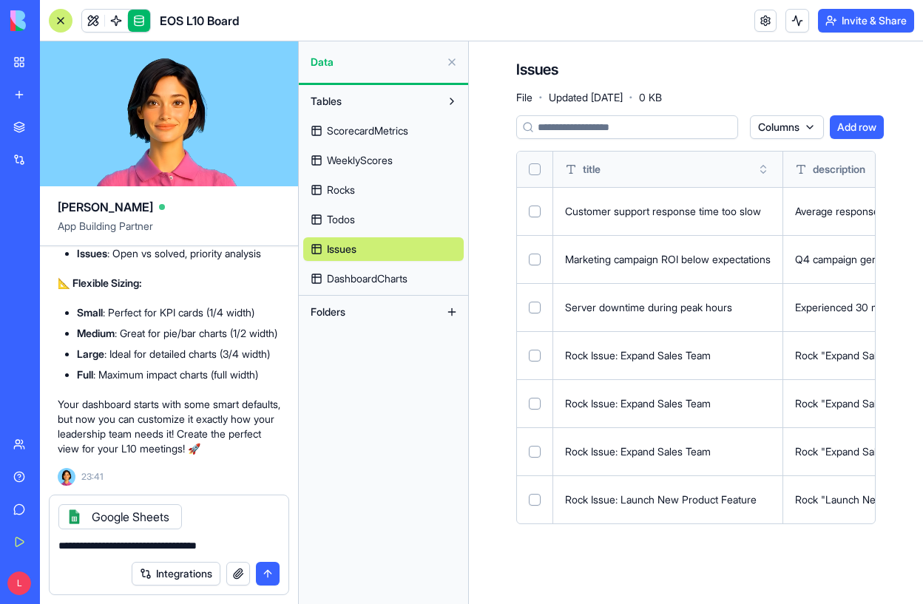
click at [135, 539] on textarea "**********" at bounding box center [168, 545] width 221 height 15
click at [256, 541] on textarea "**********" at bounding box center [168, 545] width 221 height 15
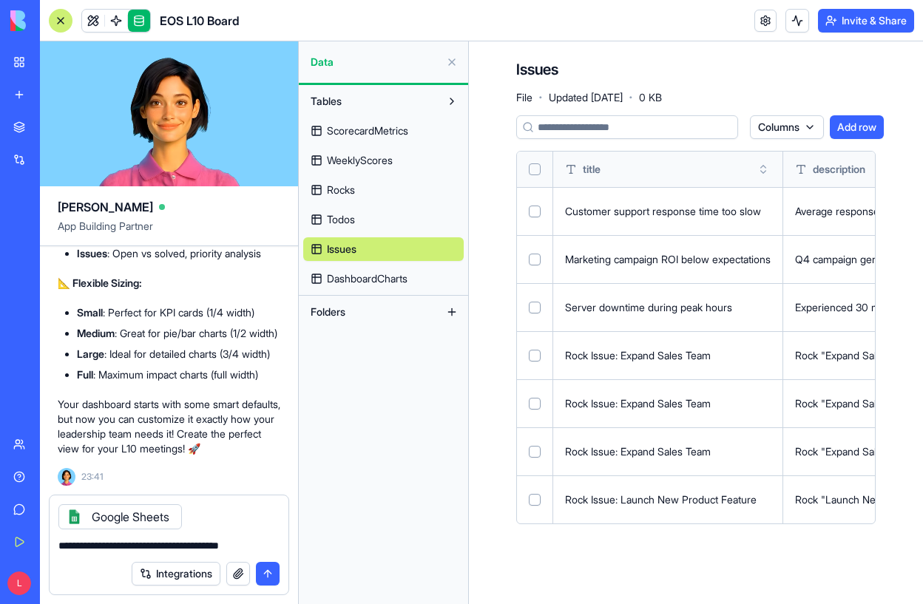
click at [276, 542] on textarea "**********" at bounding box center [168, 545] width 221 height 15
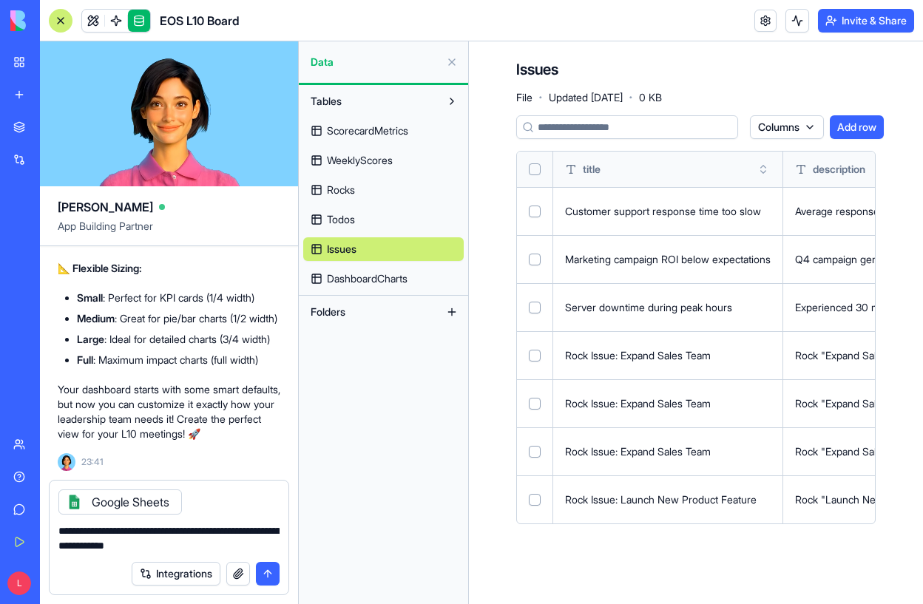
type textarea "**********"
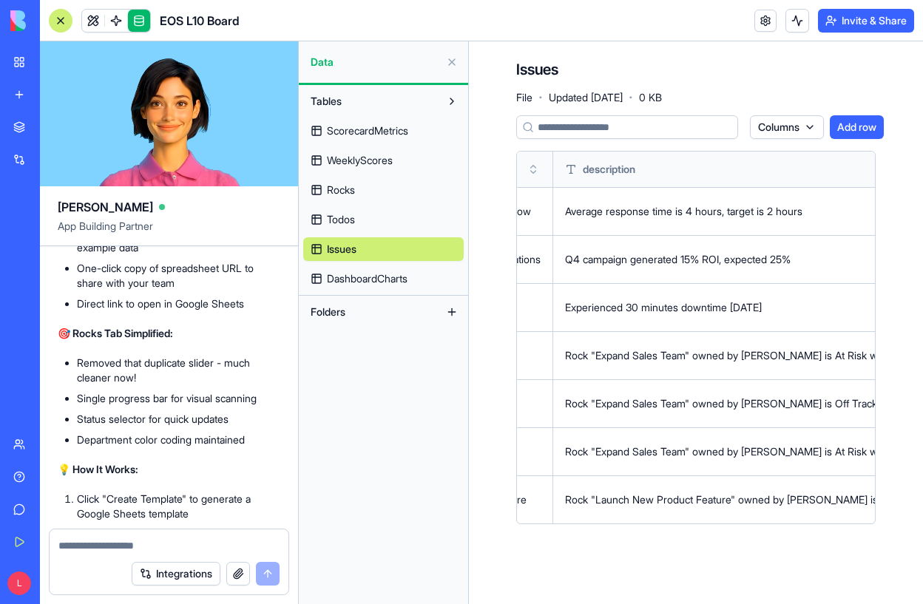
scroll to position [0, 0]
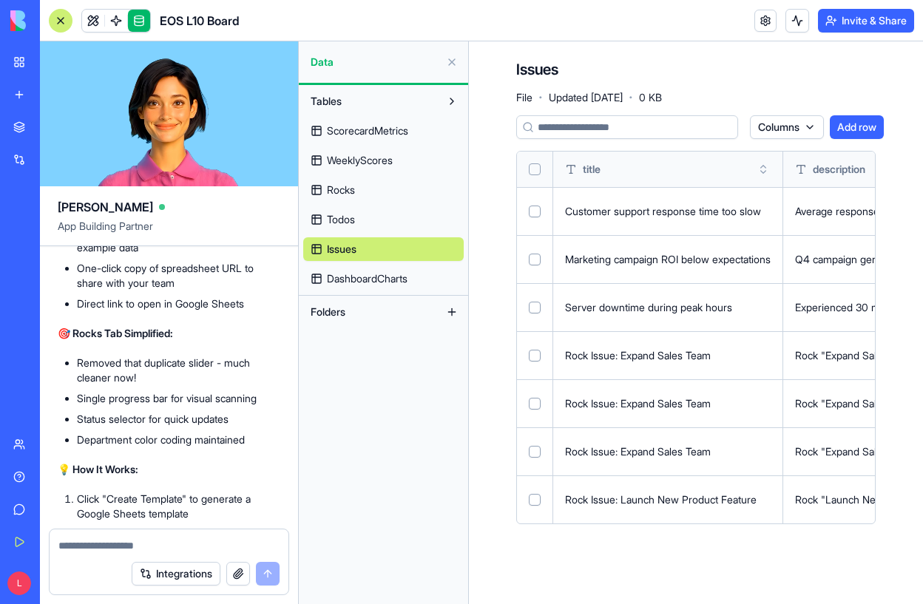
click at [101, 18] on span at bounding box center [115, 20] width 41 height 41
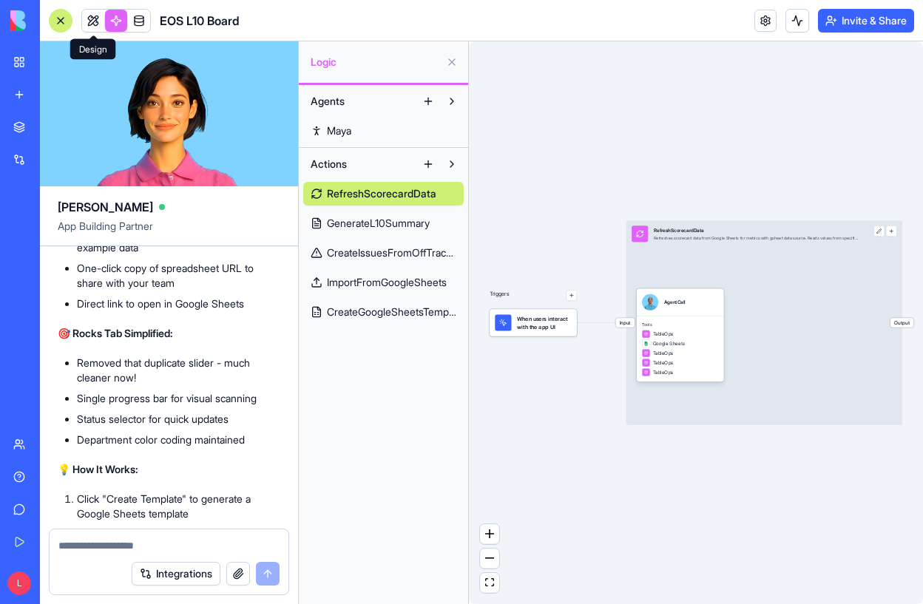
click at [94, 23] on span at bounding box center [92, 20] width 41 height 41
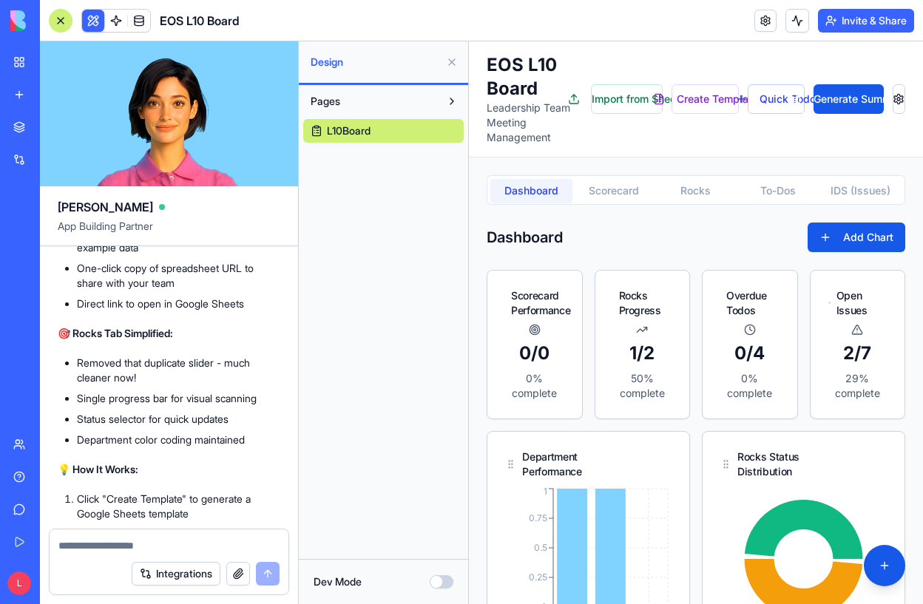
click at [450, 64] on button at bounding box center [452, 62] width 24 height 24
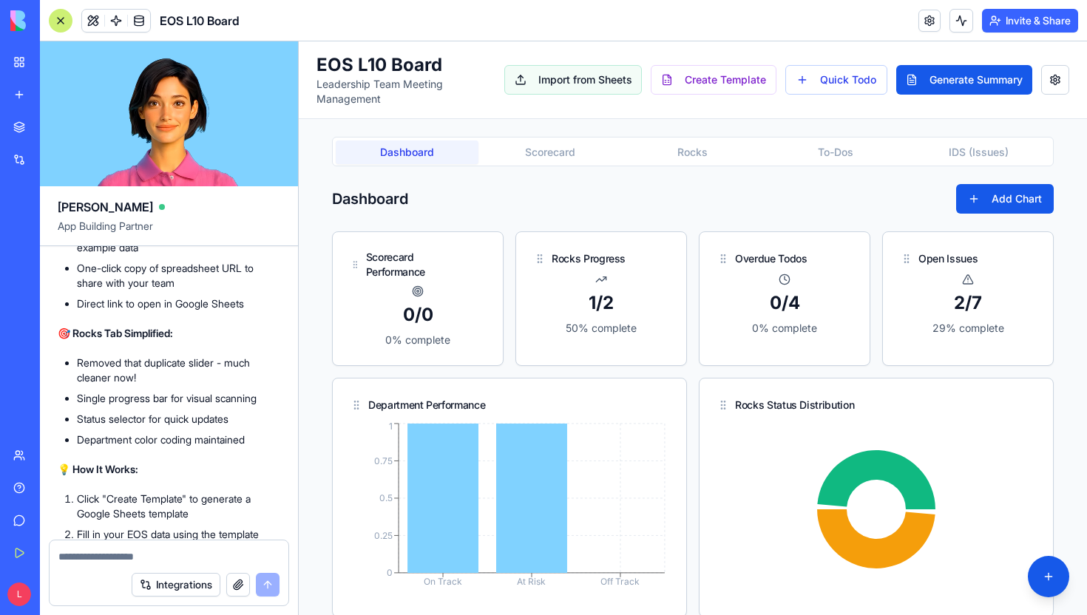
click at [561, 90] on button "Import from Sheets" at bounding box center [573, 80] width 138 height 30
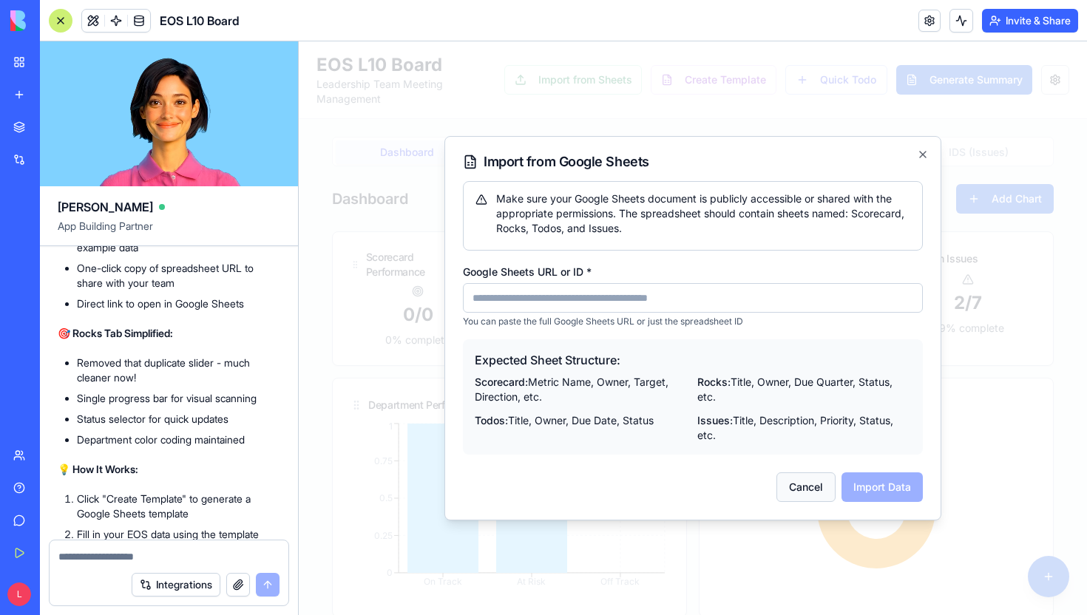
click at [807, 495] on button "Cancel" at bounding box center [805, 488] width 59 height 30
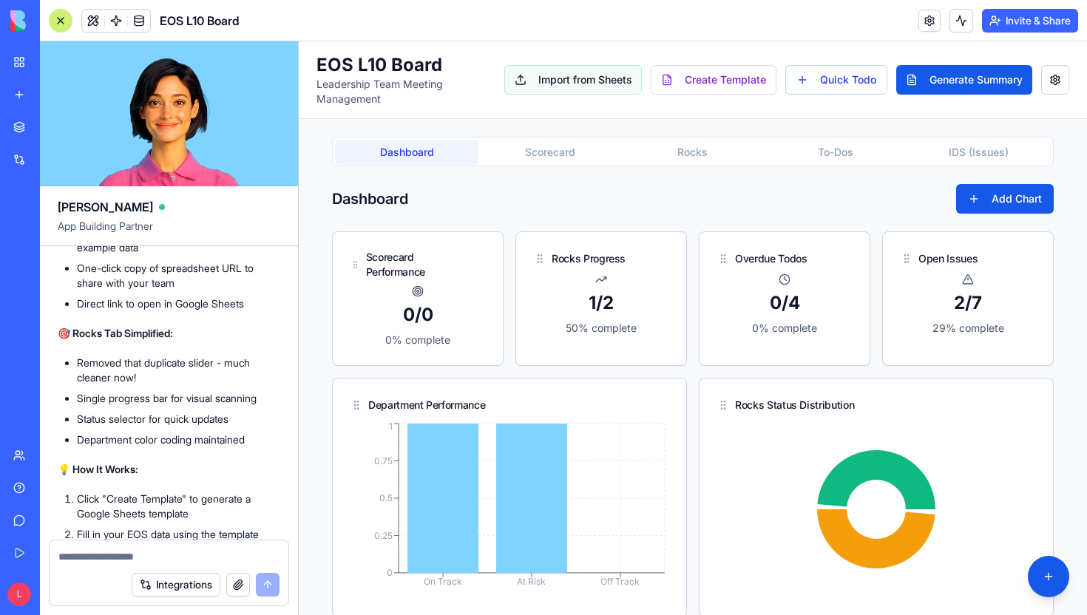
click at [578, 87] on button "Import from Sheets" at bounding box center [573, 80] width 138 height 30
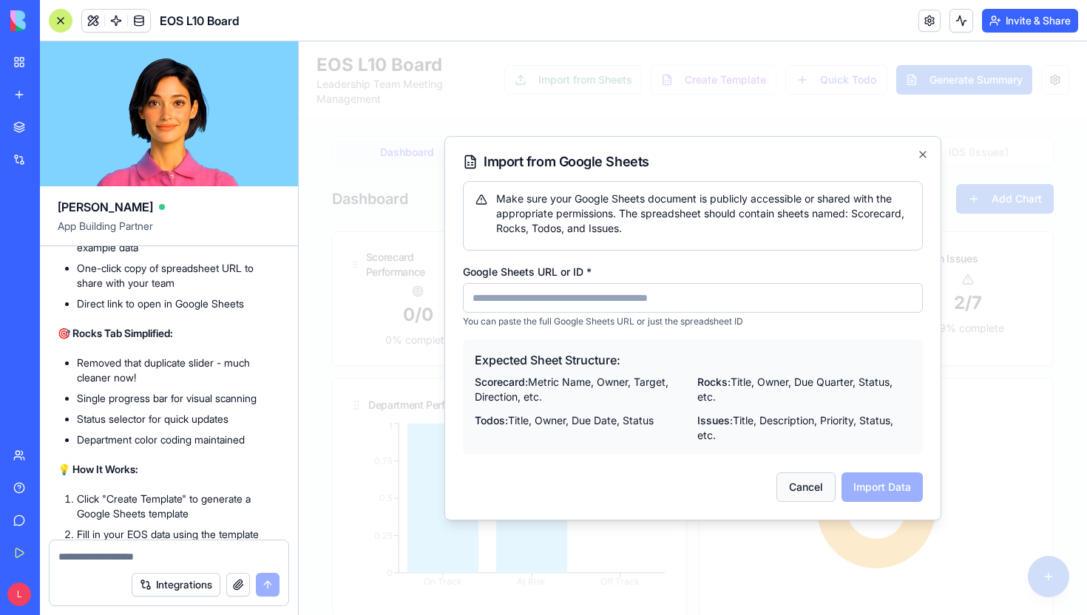
click at [805, 487] on button "Cancel" at bounding box center [805, 488] width 59 height 30
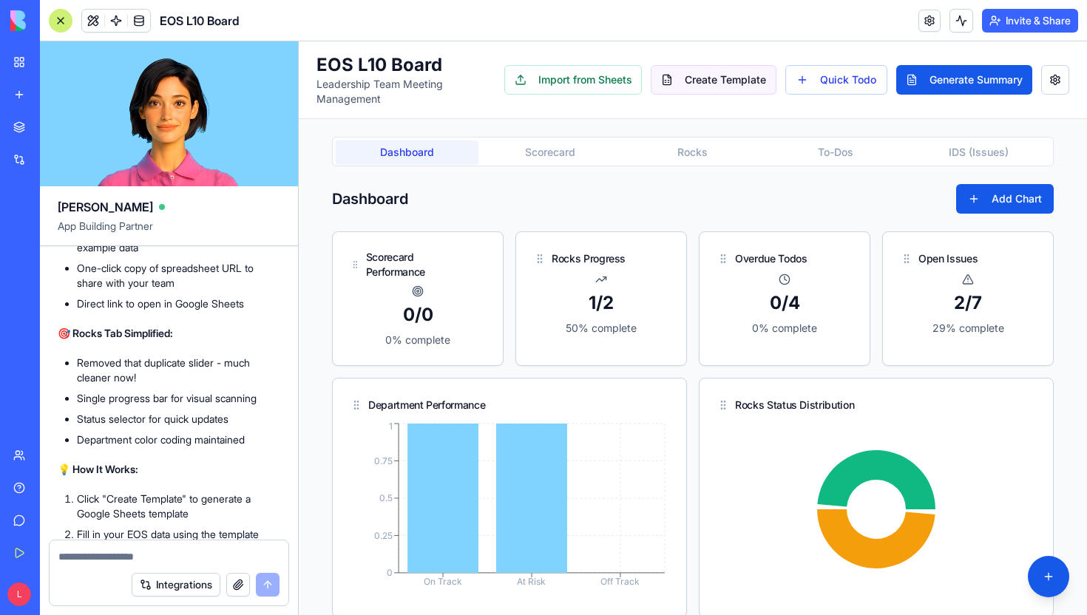
click at [702, 89] on button "Create Template" at bounding box center [714, 80] width 126 height 30
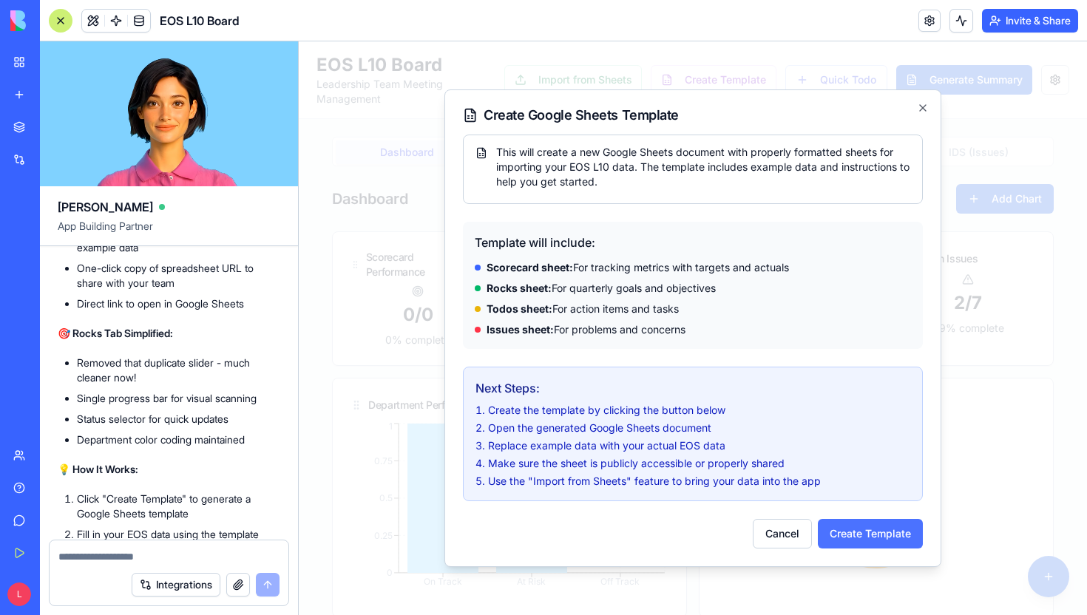
click at [861, 526] on button "Create Template" at bounding box center [870, 534] width 105 height 30
